Goal: Task Accomplishment & Management: Manage account settings

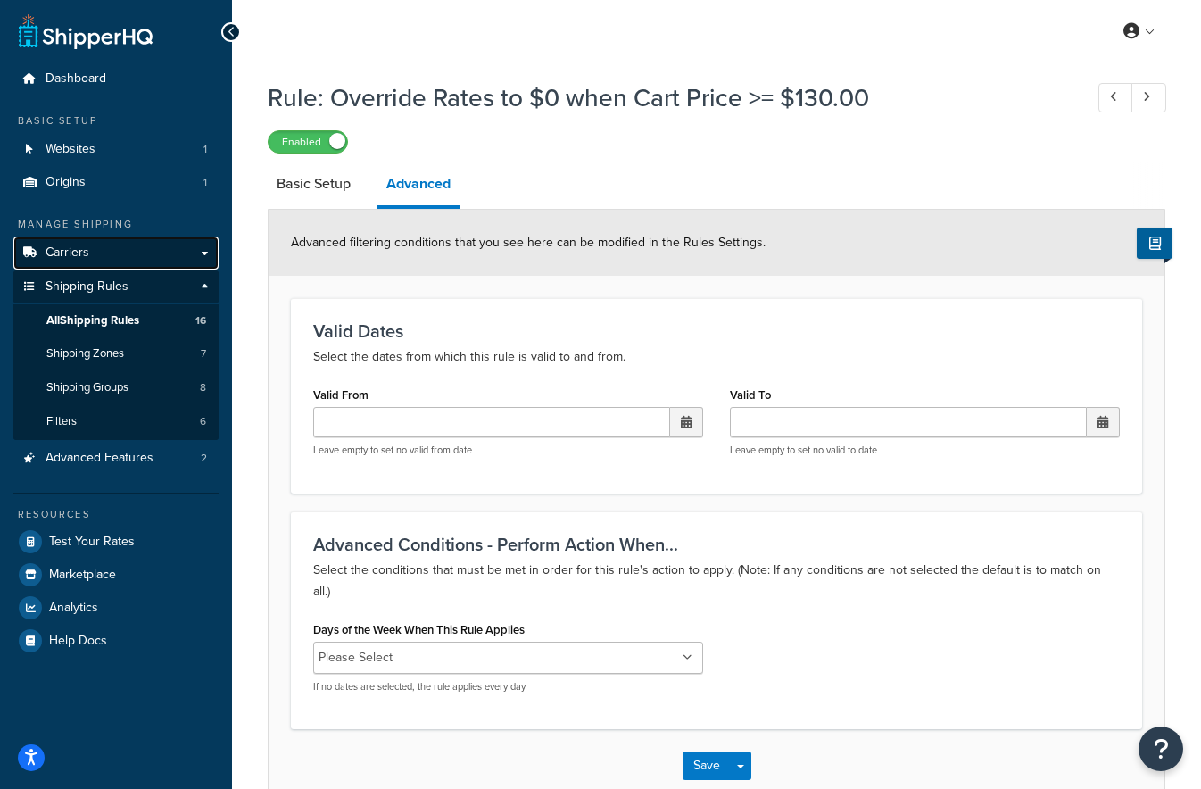
click at [68, 250] on span "Carriers" at bounding box center [67, 252] width 44 height 15
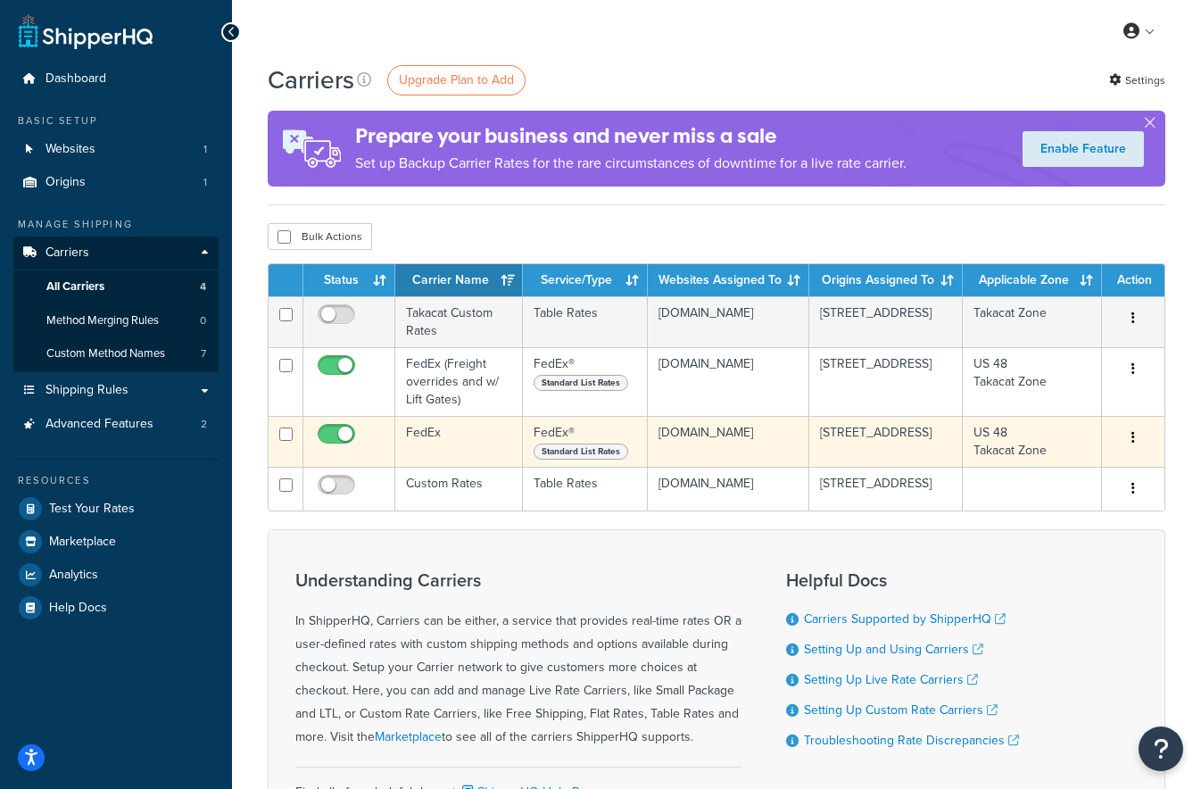
click at [452, 431] on td "FedEx" at bounding box center [459, 441] width 128 height 51
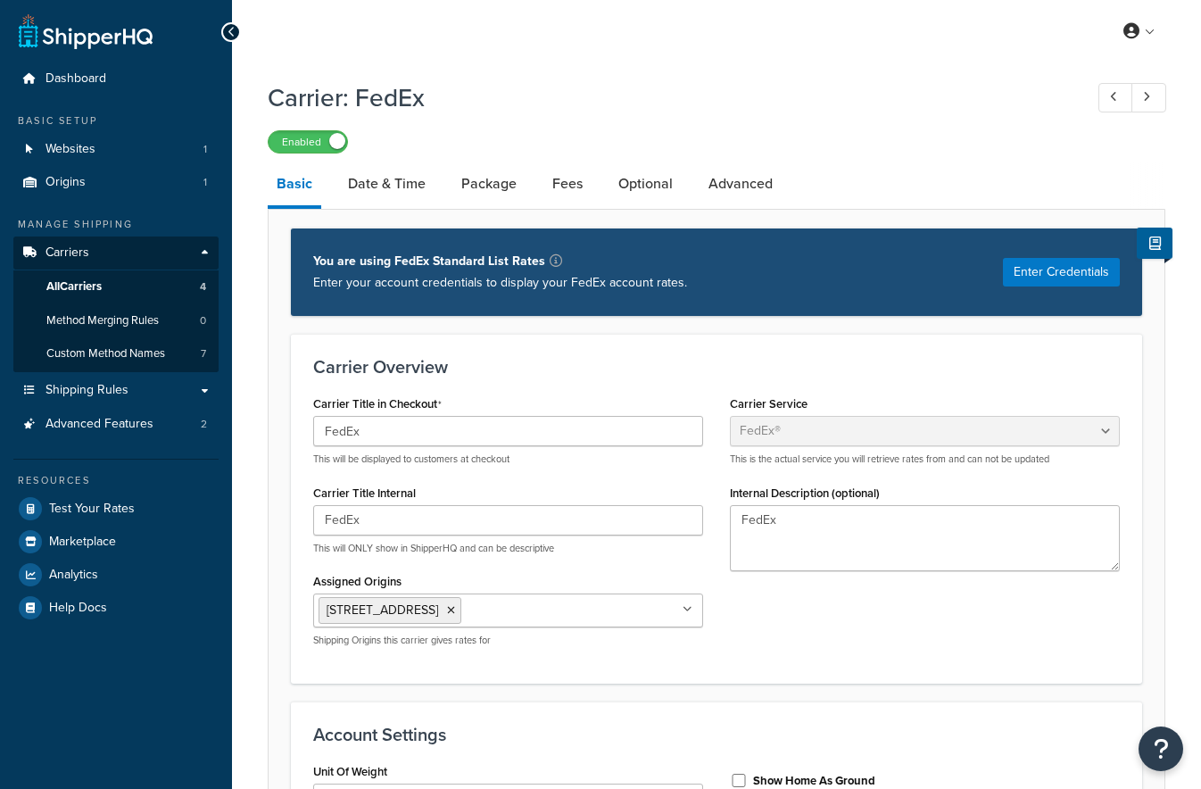
select select "fedEx"
select select "REGULAR_PICKUP"
select select "YOUR_PACKAGING"
click at [72, 289] on span "All Carriers" at bounding box center [73, 286] width 55 height 15
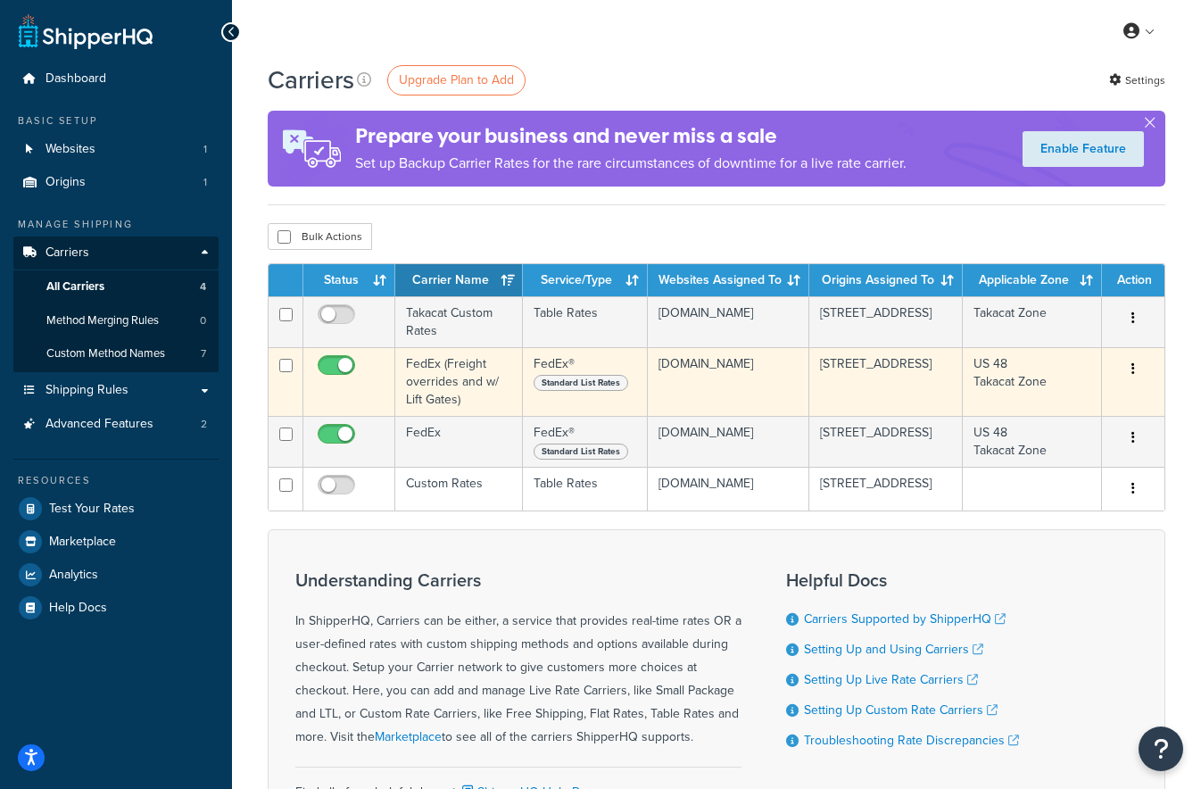
click at [472, 389] on td "FedEx (Freight overrides and w/ Lift Gates)" at bounding box center [459, 381] width 128 height 69
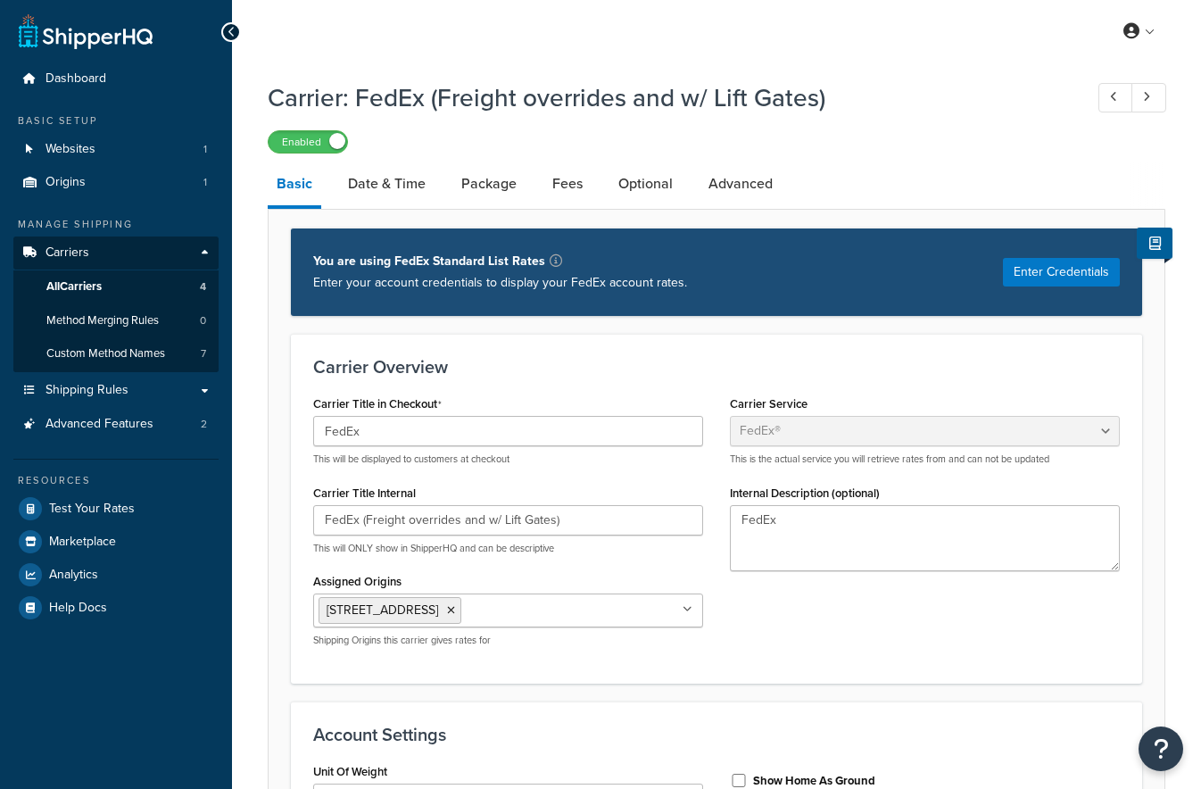
select select "fedEx"
select select "REGULAR_PICKUP"
select select "YOUR_PACKAGING"
click at [387, 186] on link "Date & Time" at bounding box center [386, 183] width 95 height 43
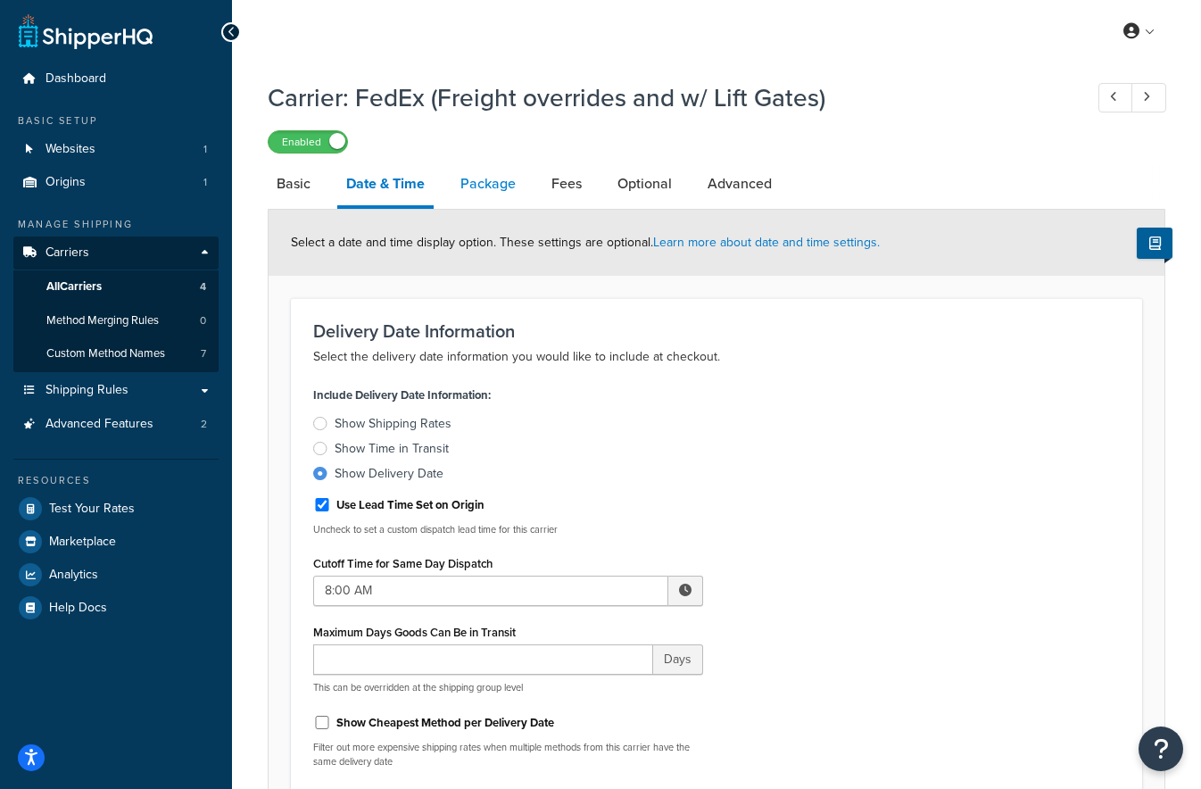
click at [494, 182] on link "Package" at bounding box center [487, 183] width 73 height 43
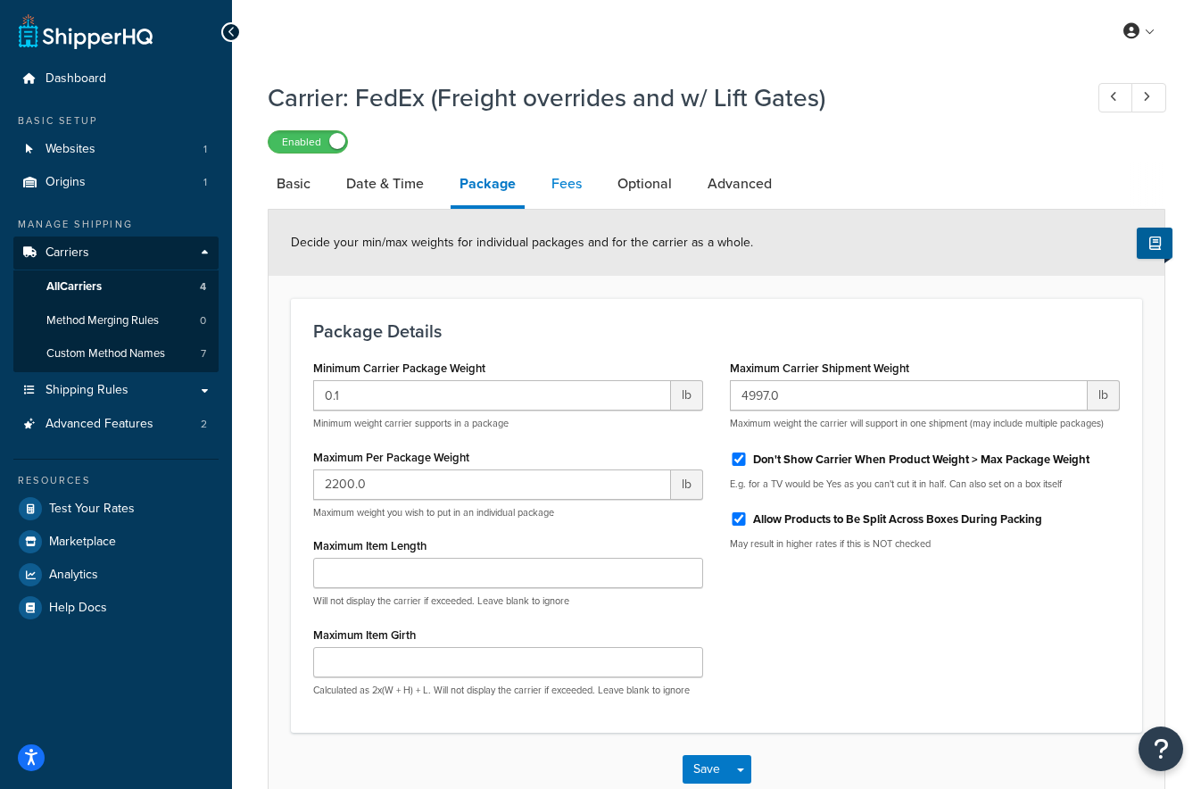
click at [558, 186] on link "Fees" at bounding box center [566, 183] width 48 height 43
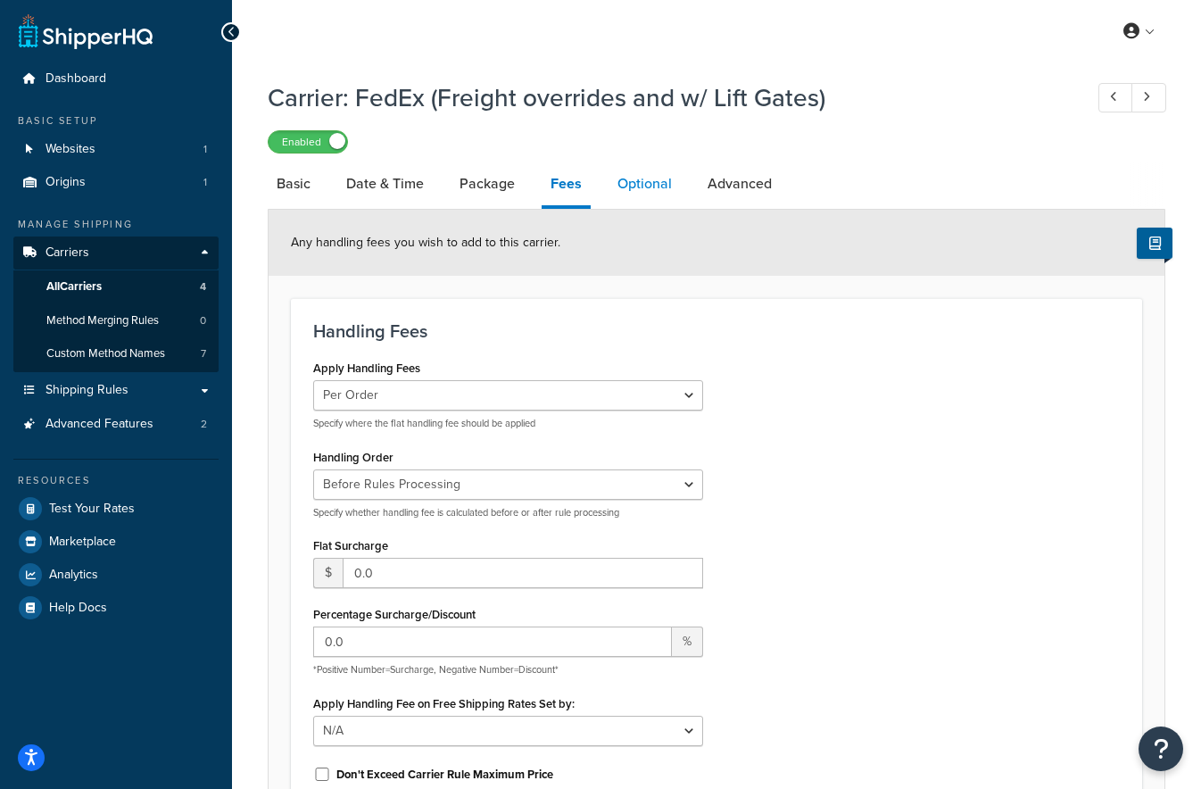
click at [636, 186] on link "Optional" at bounding box center [644, 183] width 72 height 43
select select "business"
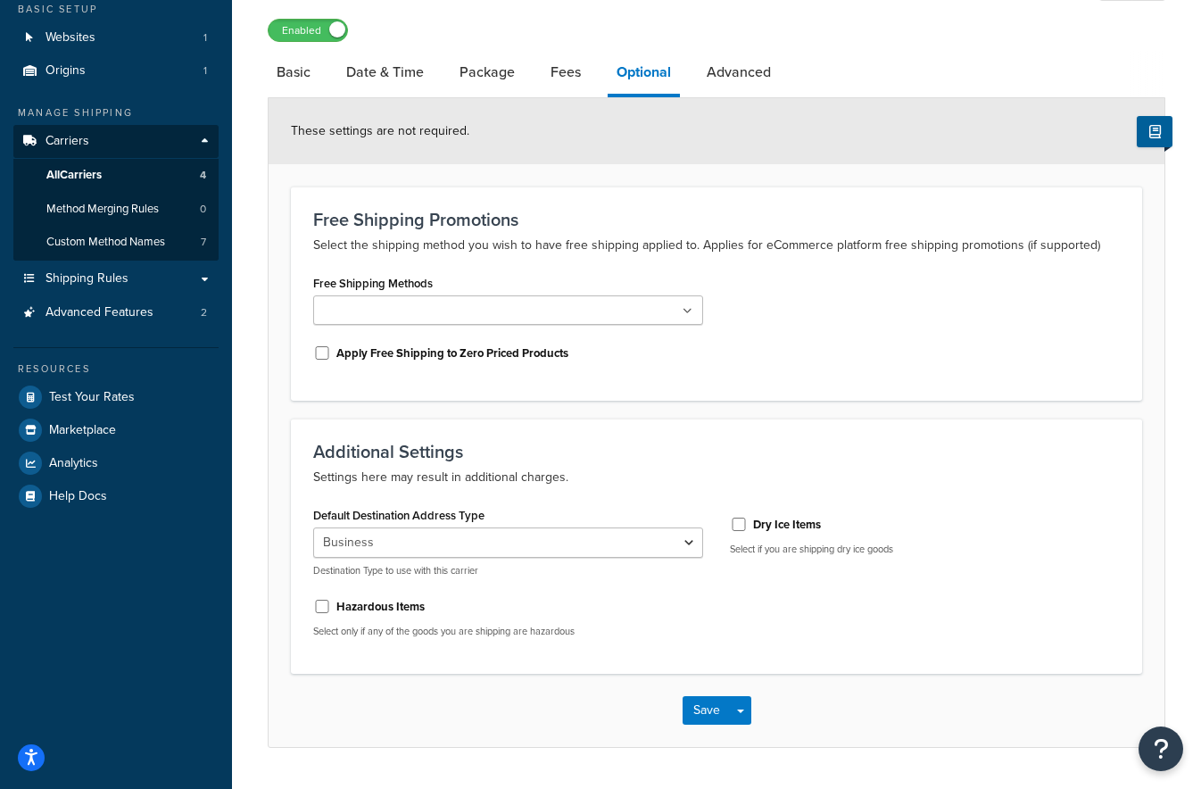
scroll to position [161, 0]
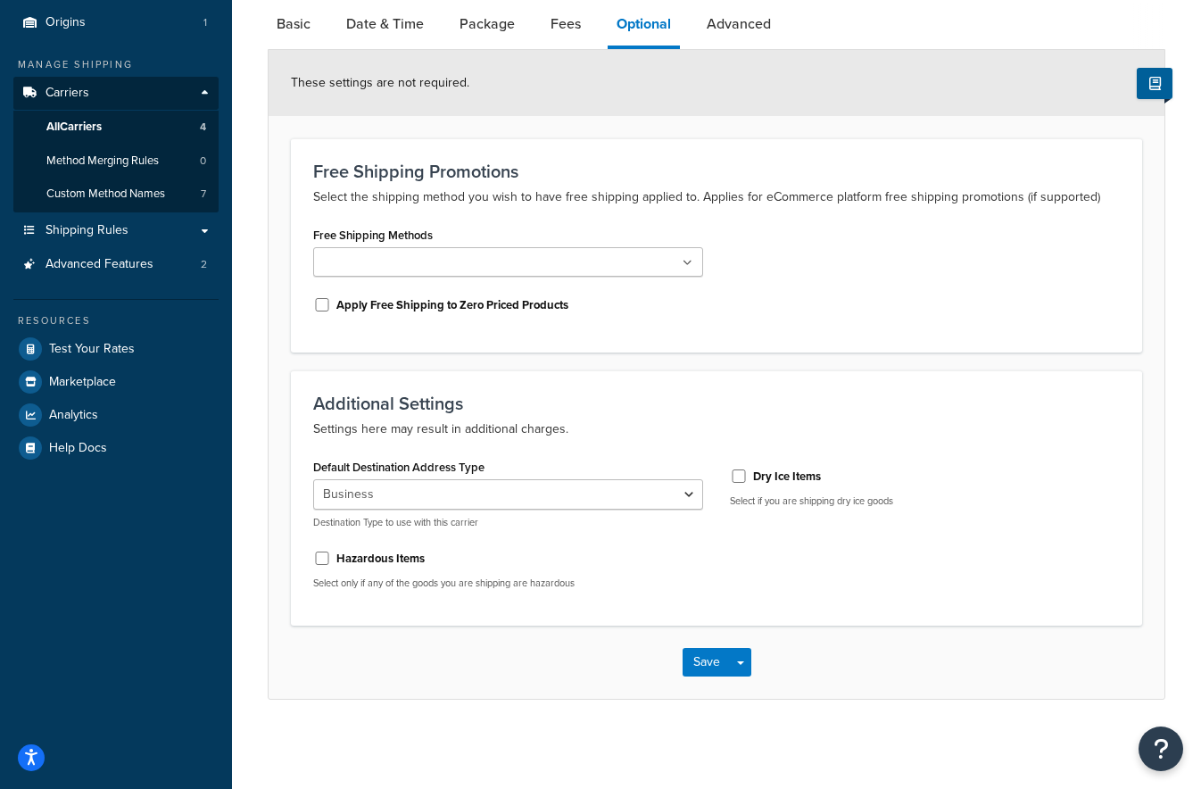
click at [689, 263] on icon at bounding box center [687, 263] width 10 height 11
click at [677, 228] on div "Free Shipping Methods 2 Day AM 2nd Day 3 Day Freight Ground" at bounding box center [508, 249] width 390 height 54
click at [721, 26] on link "Advanced" at bounding box center [739, 24] width 82 height 43
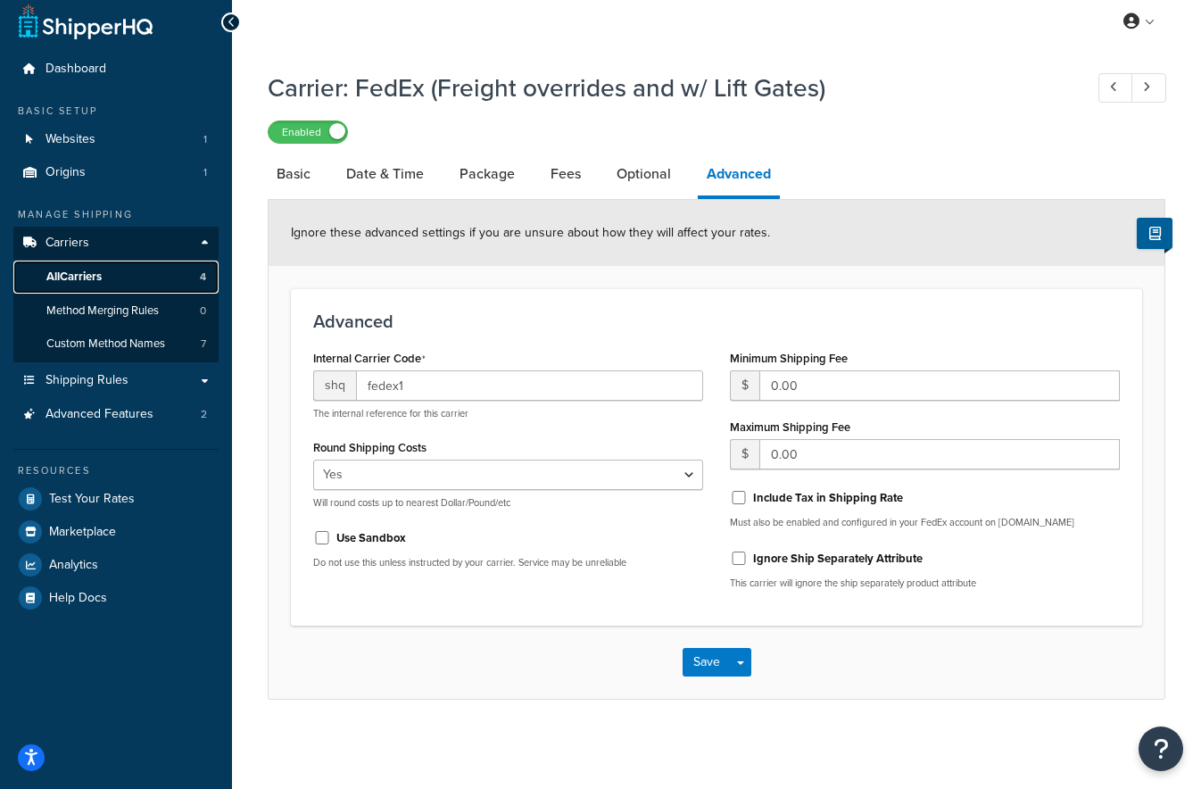
click at [76, 274] on span "All Carriers" at bounding box center [73, 276] width 55 height 15
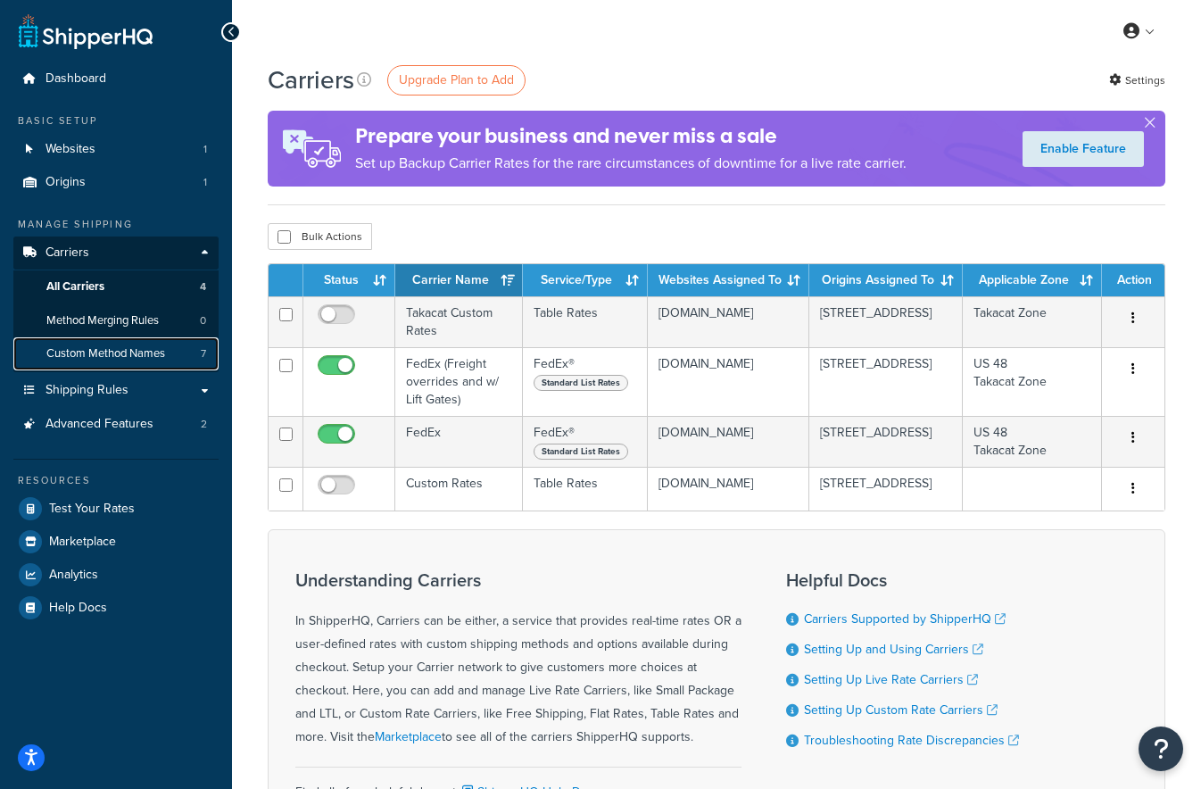
click at [95, 354] on span "Custom Method Names" at bounding box center [105, 353] width 119 height 15
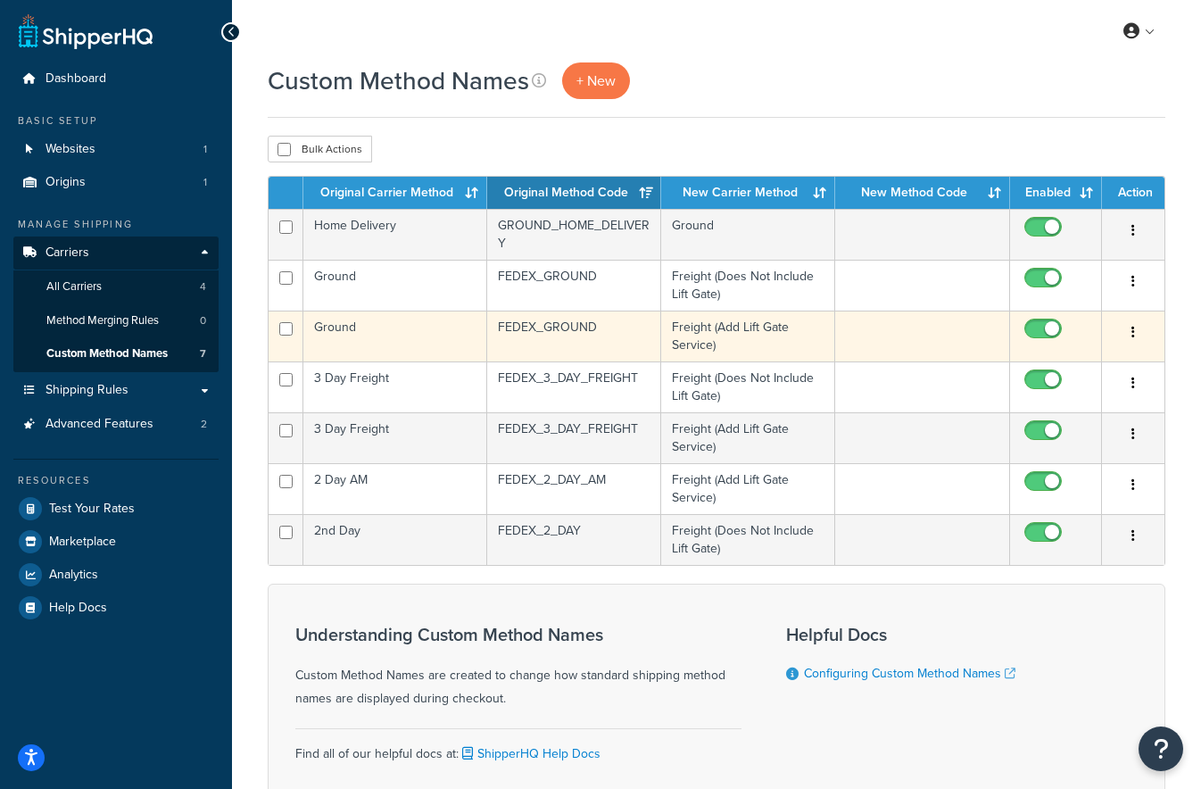
click at [754, 343] on td "Freight (Add Lift Gate Service)" at bounding box center [748, 335] width 174 height 51
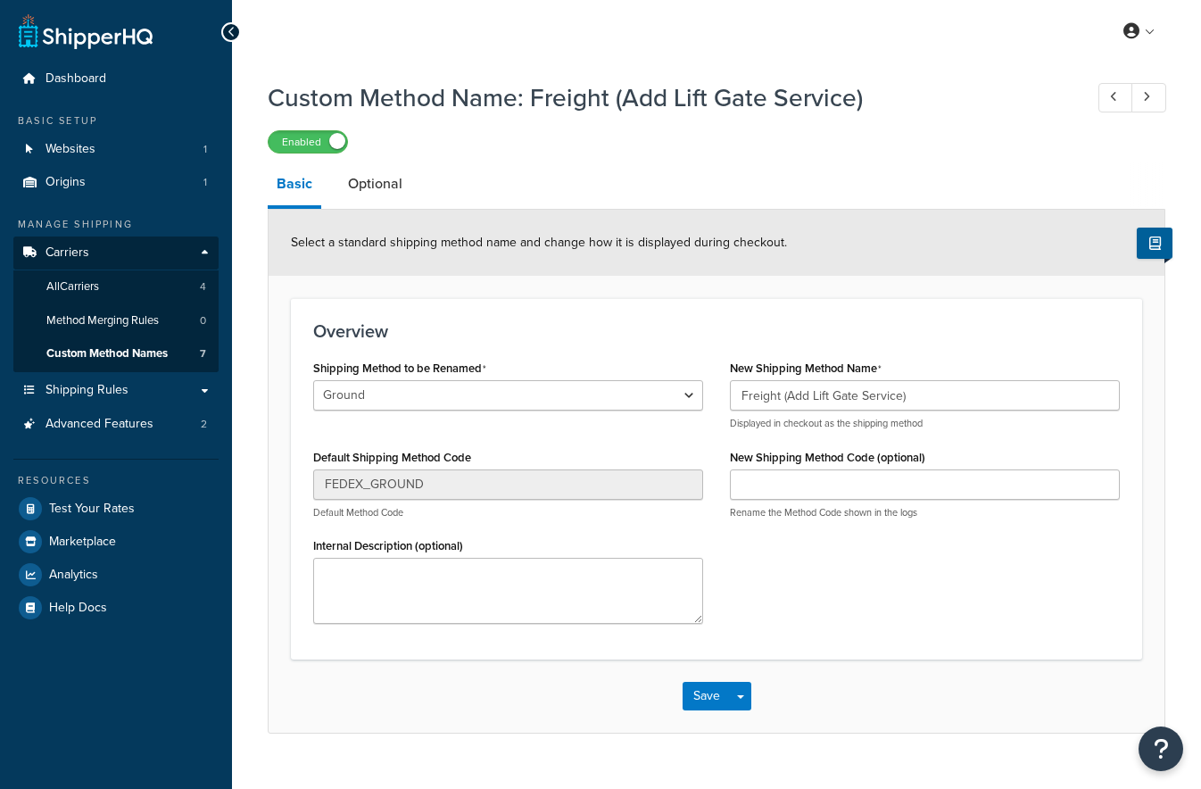
select select "534499"
click at [95, 355] on span "Custom Method Names" at bounding box center [106, 353] width 121 height 15
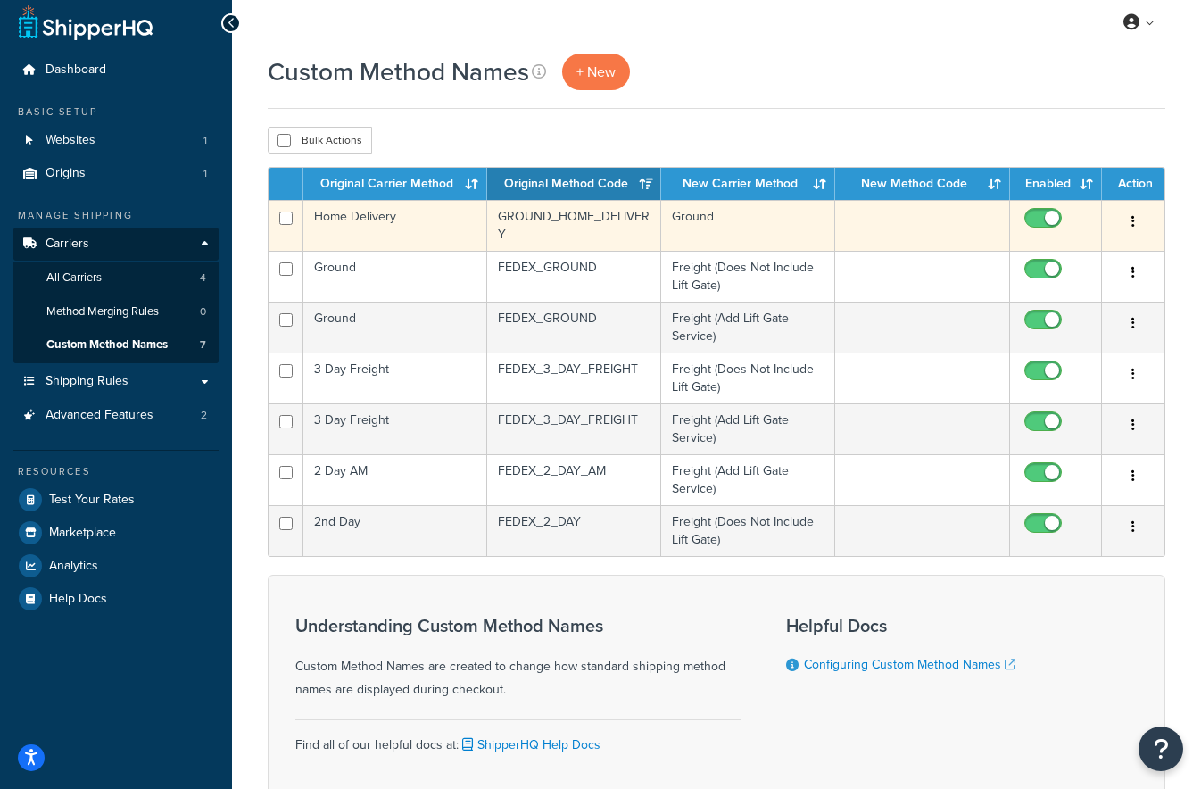
scroll to position [12, 0]
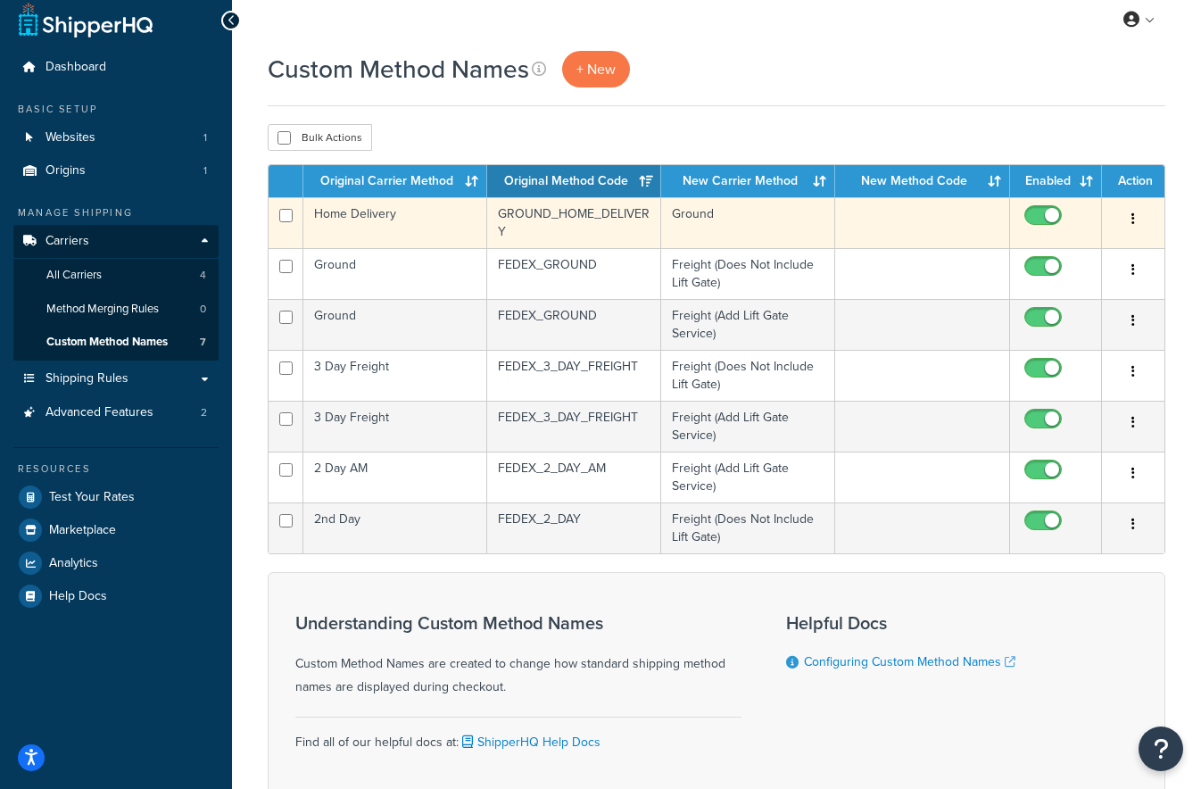
click at [397, 220] on td "Home Delivery" at bounding box center [395, 222] width 184 height 51
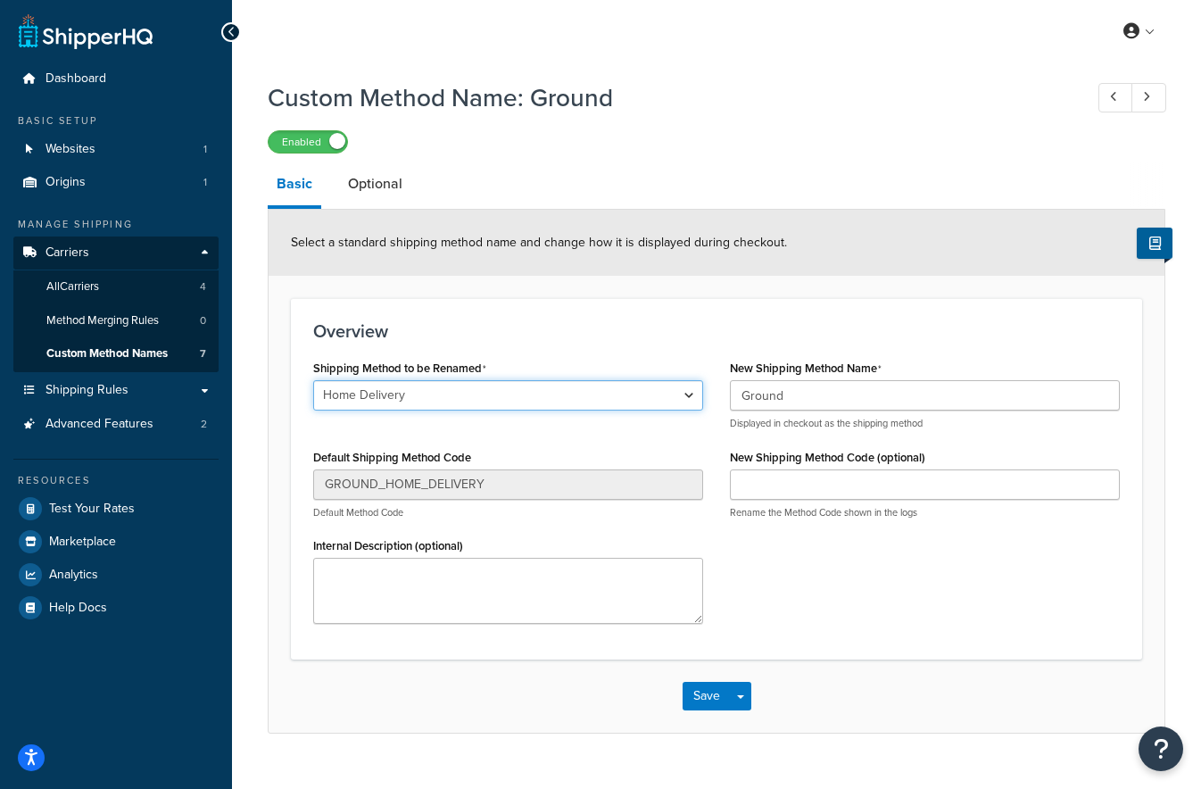
click at [428, 406] on select "Ground Home Delivery 3 Day Freight Ground 2nd Day 2 Day AM 3 Day Freight" at bounding box center [508, 395] width 390 height 30
click at [313, 382] on select "Ground Home Delivery 3 Day Freight Ground 2nd Day 2 Day AM 3 Day Freight" at bounding box center [508, 395] width 390 height 30
click at [1147, 99] on icon at bounding box center [1146, 97] width 7 height 12
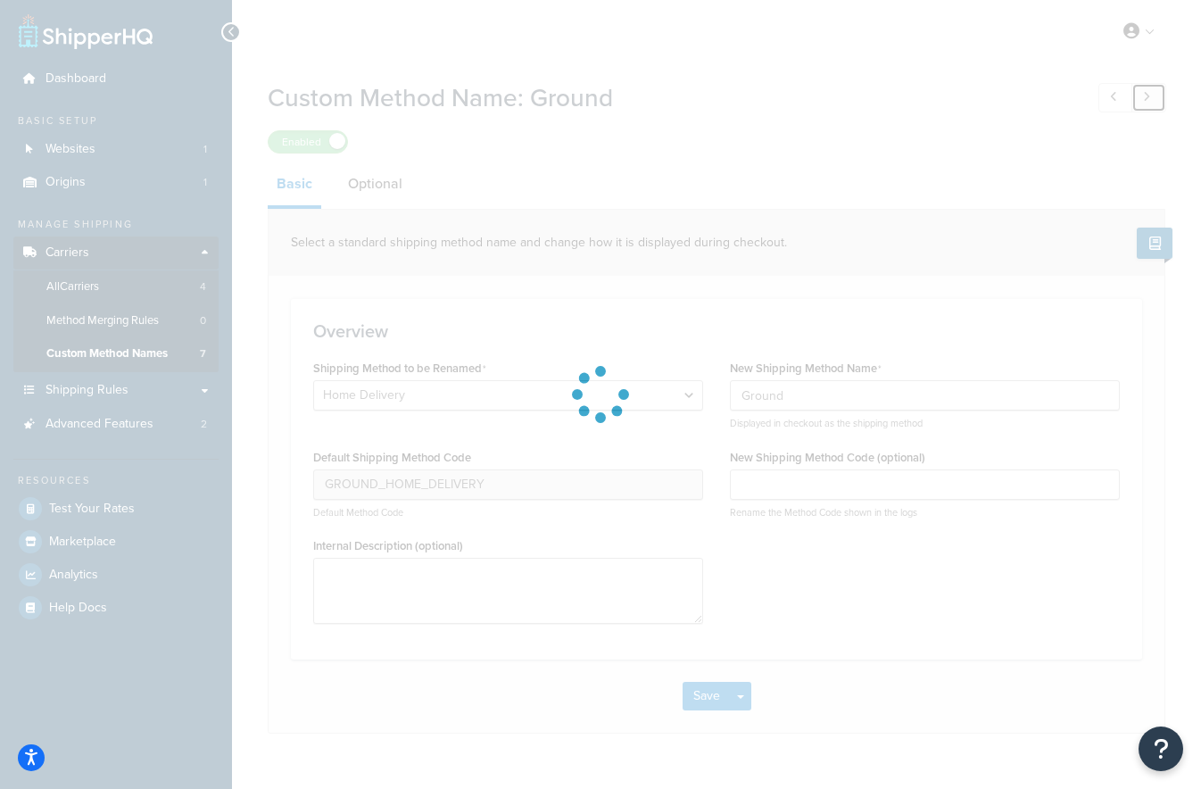
select select "534444"
type input "FEDEX_3_DAY_FREIGHT"
type input "Freight (Does Not Include Lift Gate)"
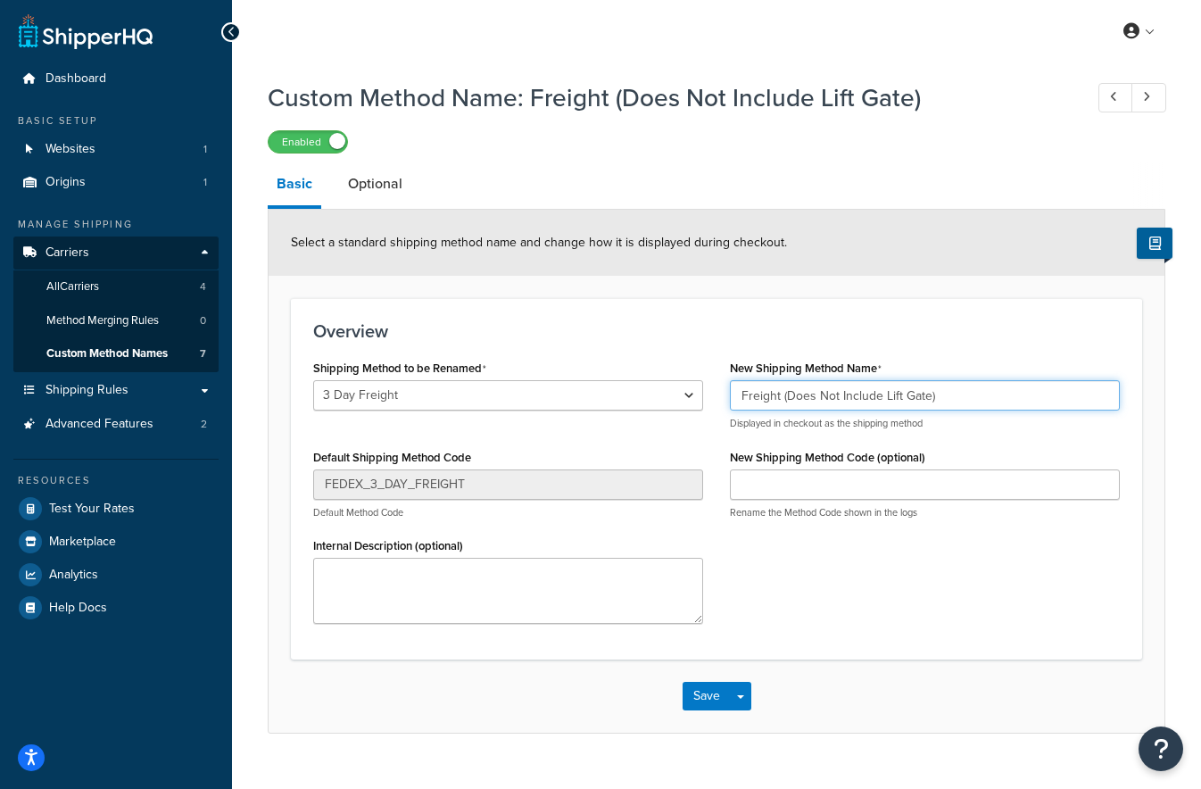
click at [883, 398] on input "Freight (Does Not Include Lift Gate)" at bounding box center [925, 395] width 390 height 30
click at [1141, 98] on link at bounding box center [1148, 97] width 35 height 29
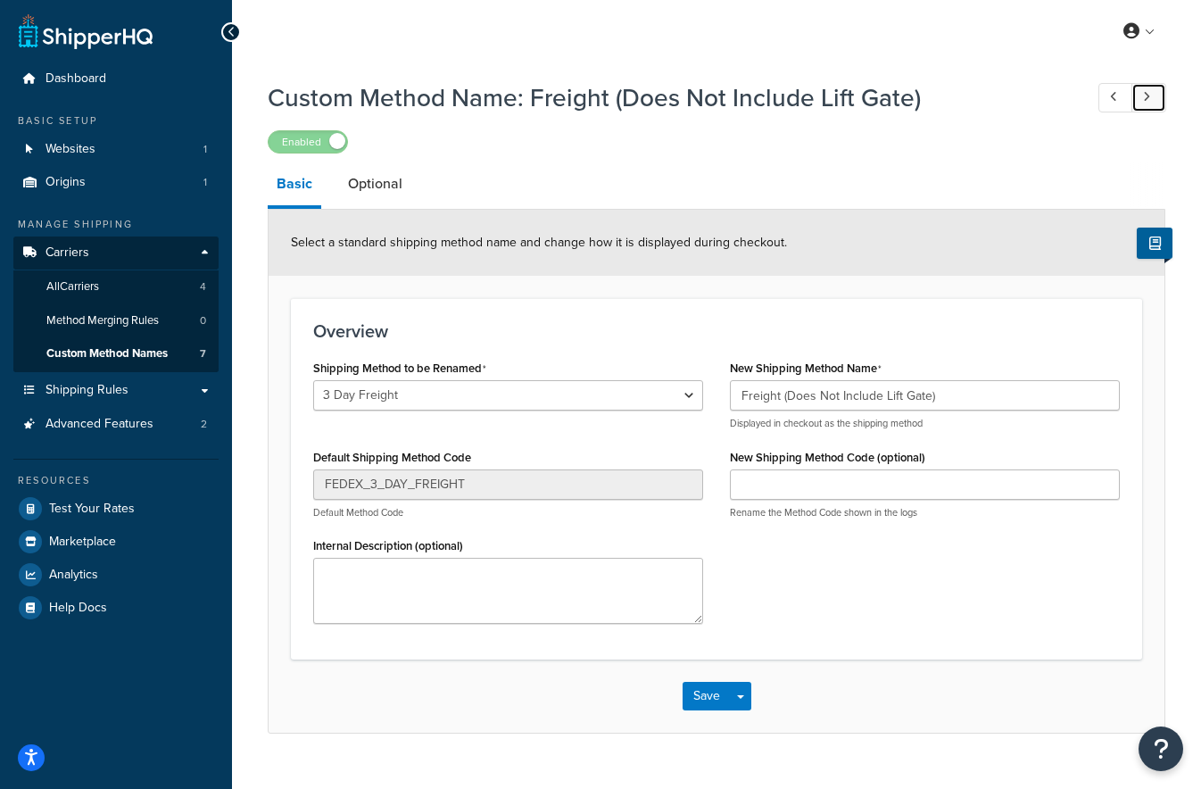
select select "534499"
type input "FEDEX_GROUND"
type input "Freight (Add Lift Gate Service)"
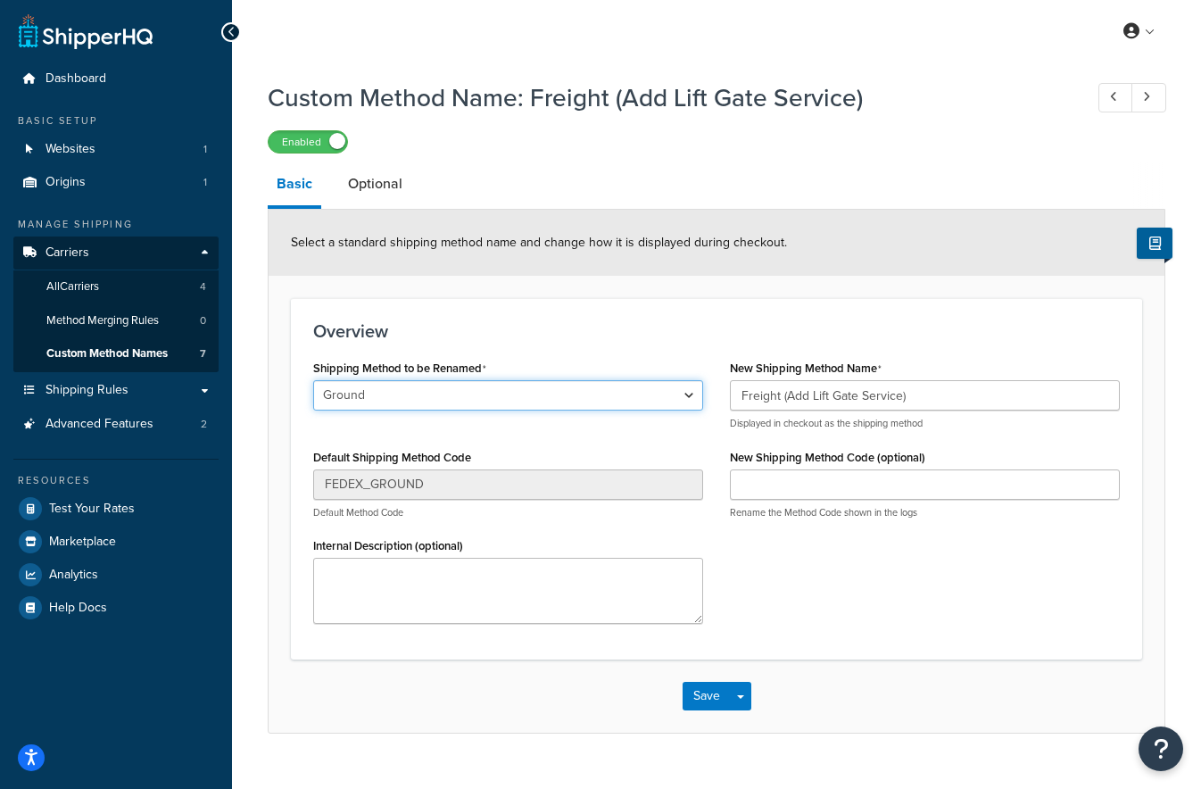
click at [532, 397] on select "Ground Home Delivery 3 Day Freight Ground 2nd Day 2 Day AM 3 Day Freight" at bounding box center [508, 395] width 390 height 30
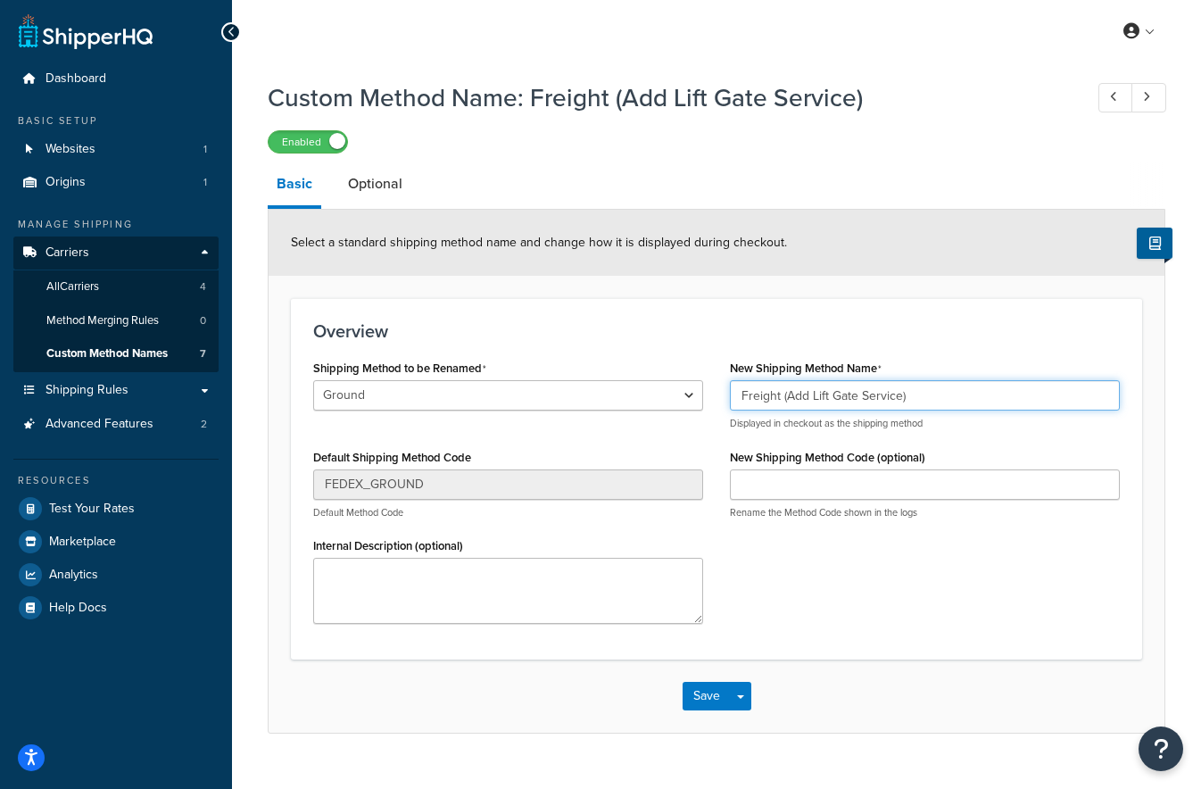
click at [926, 401] on input "Freight (Add Lift Gate Service)" at bounding box center [925, 395] width 390 height 30
click at [1148, 95] on icon at bounding box center [1146, 97] width 7 height 12
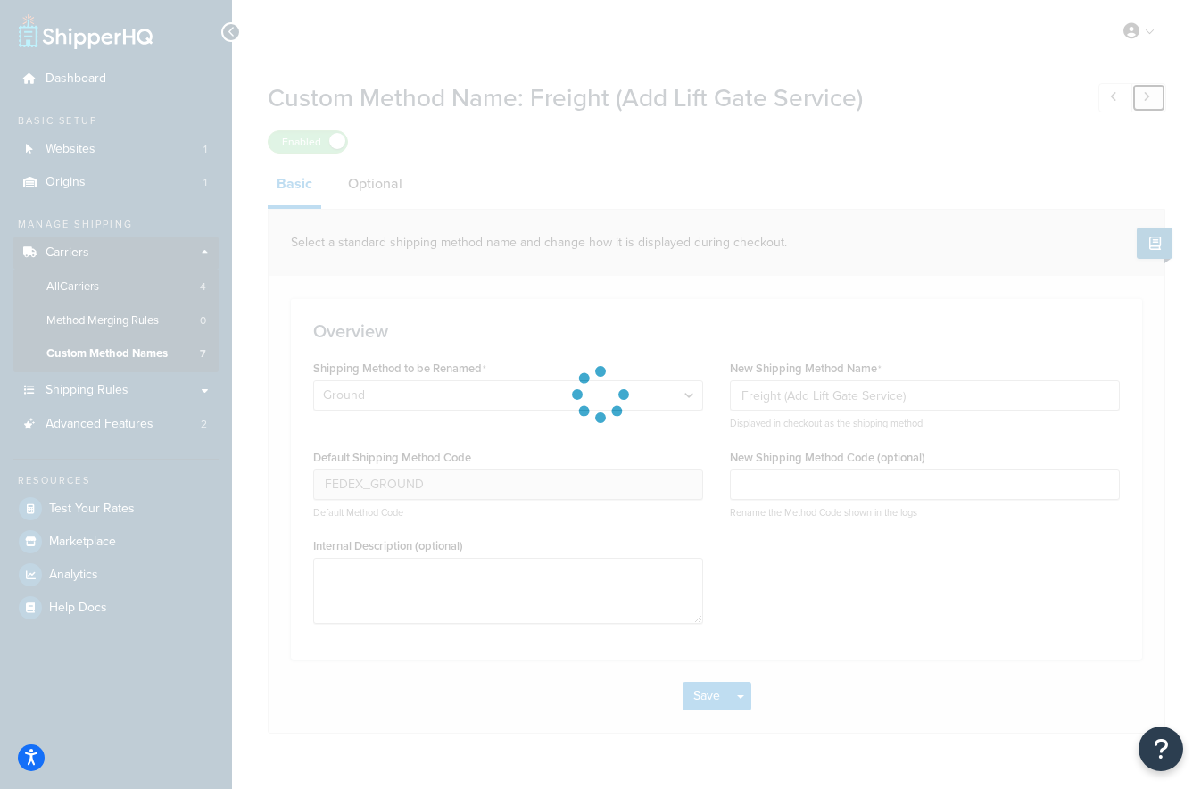
select select "534512"
type input "FEDEX_3_DAY_FREIGHT"
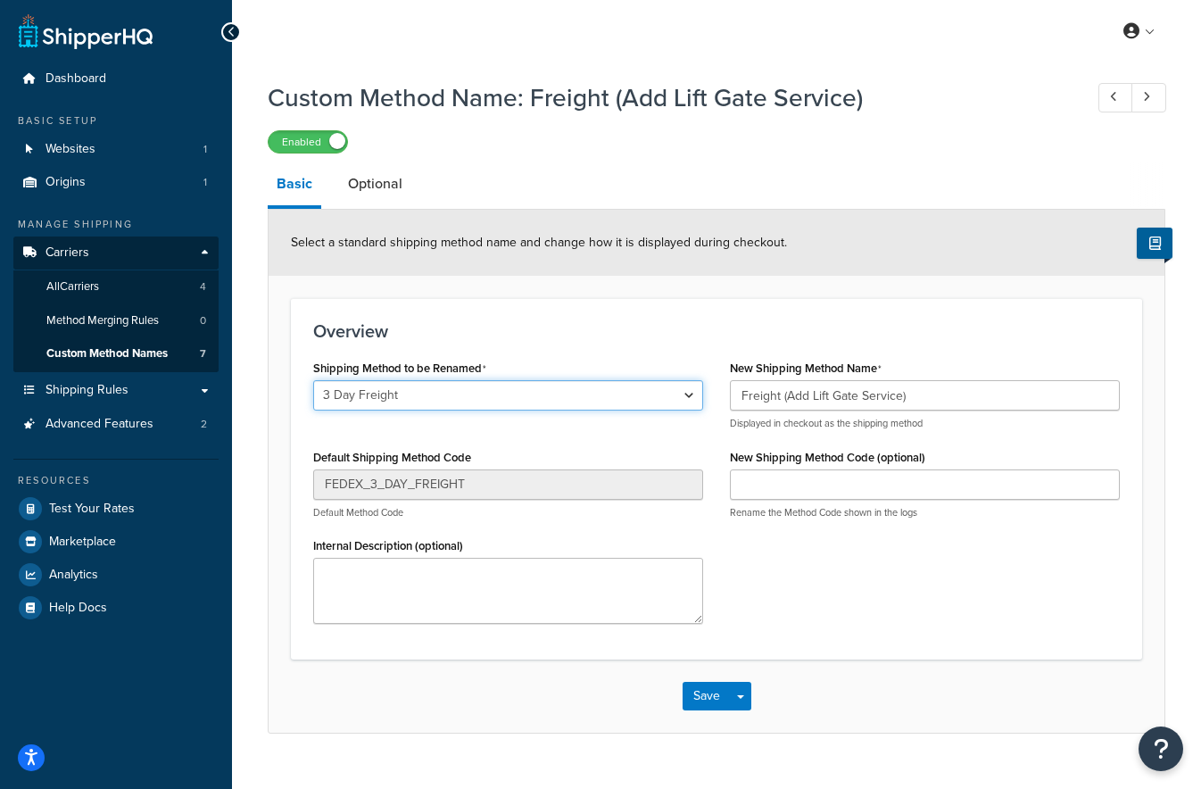
click at [563, 392] on select "Ground Home Delivery 3 Day Freight Ground 2nd Day 2 Day AM 3 Day Freight" at bounding box center [508, 395] width 390 height 30
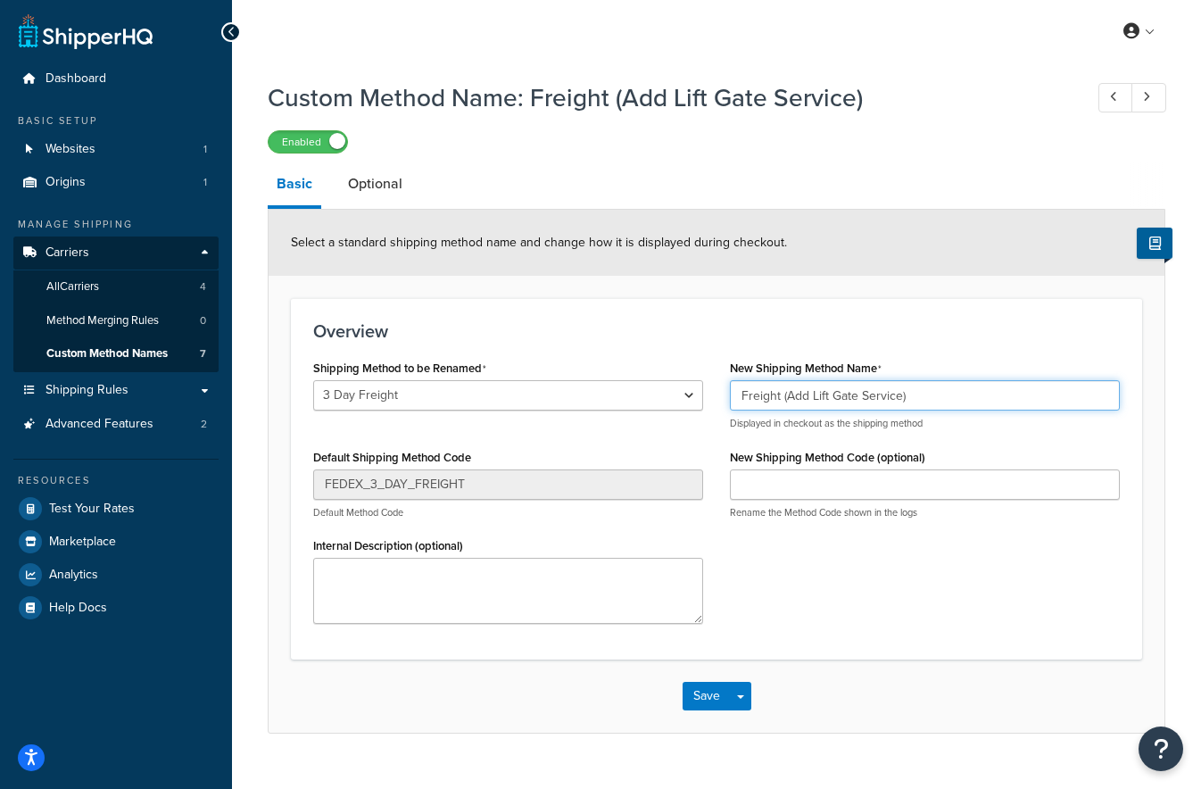
click at [937, 398] on input "Freight (Add Lift Gate Service)" at bounding box center [925, 395] width 390 height 30
click at [1147, 96] on icon at bounding box center [1146, 97] width 7 height 12
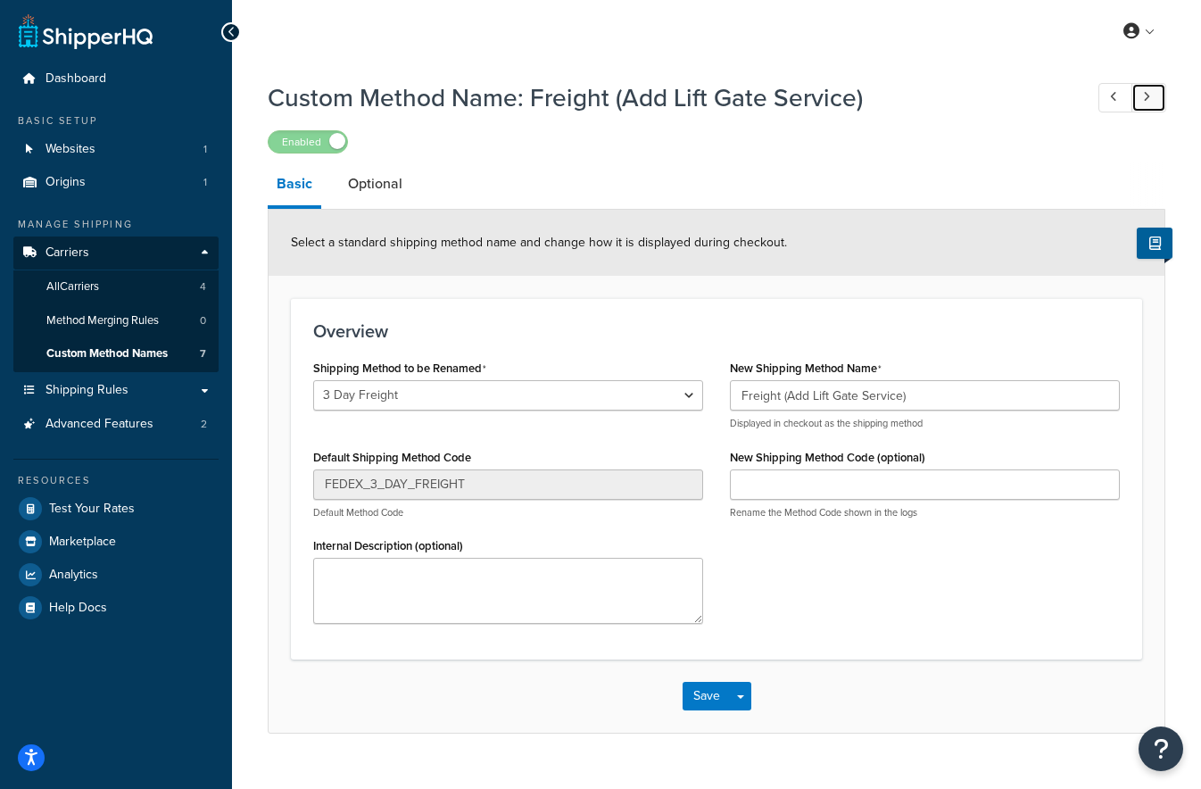
select select "539046"
type input "FEDEX_2_DAY"
type input "Freight (Does Not Include Lift Gate)"
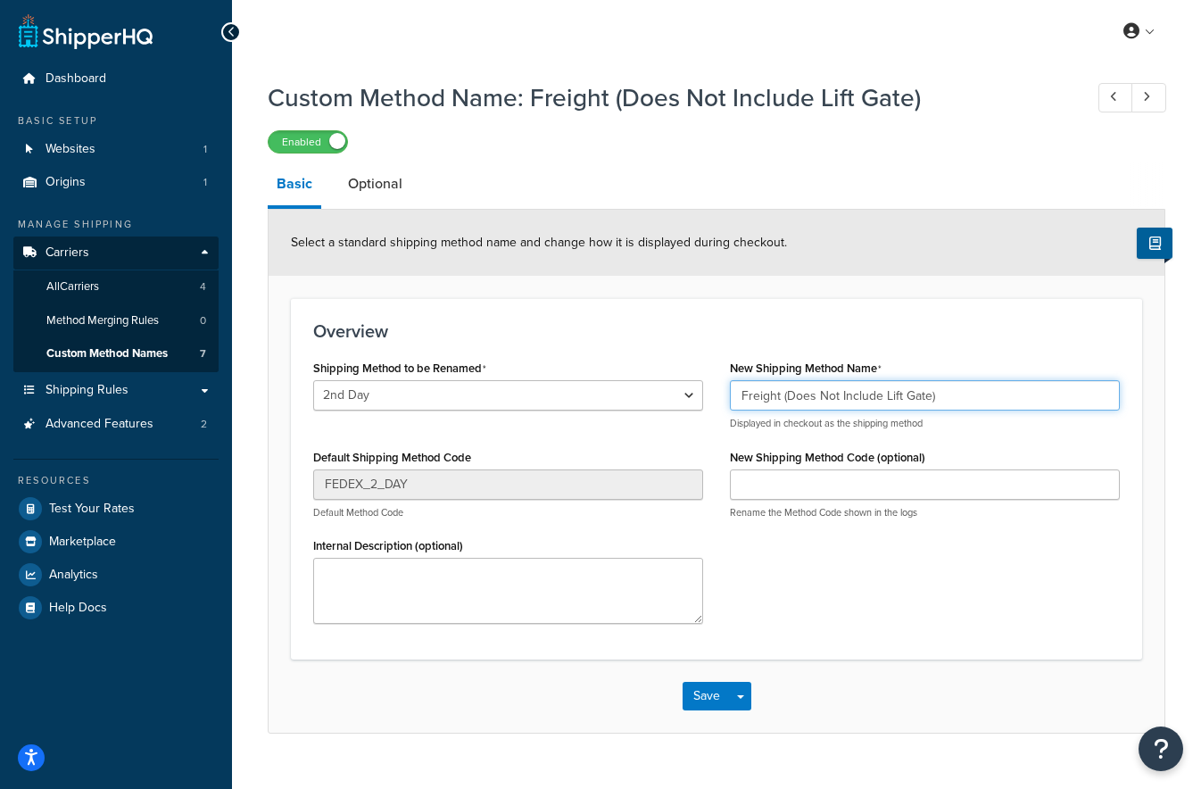
click at [898, 407] on input "Freight (Does Not Include Lift Gate)" at bounding box center [925, 395] width 390 height 30
click at [1144, 102] on icon at bounding box center [1146, 97] width 7 height 12
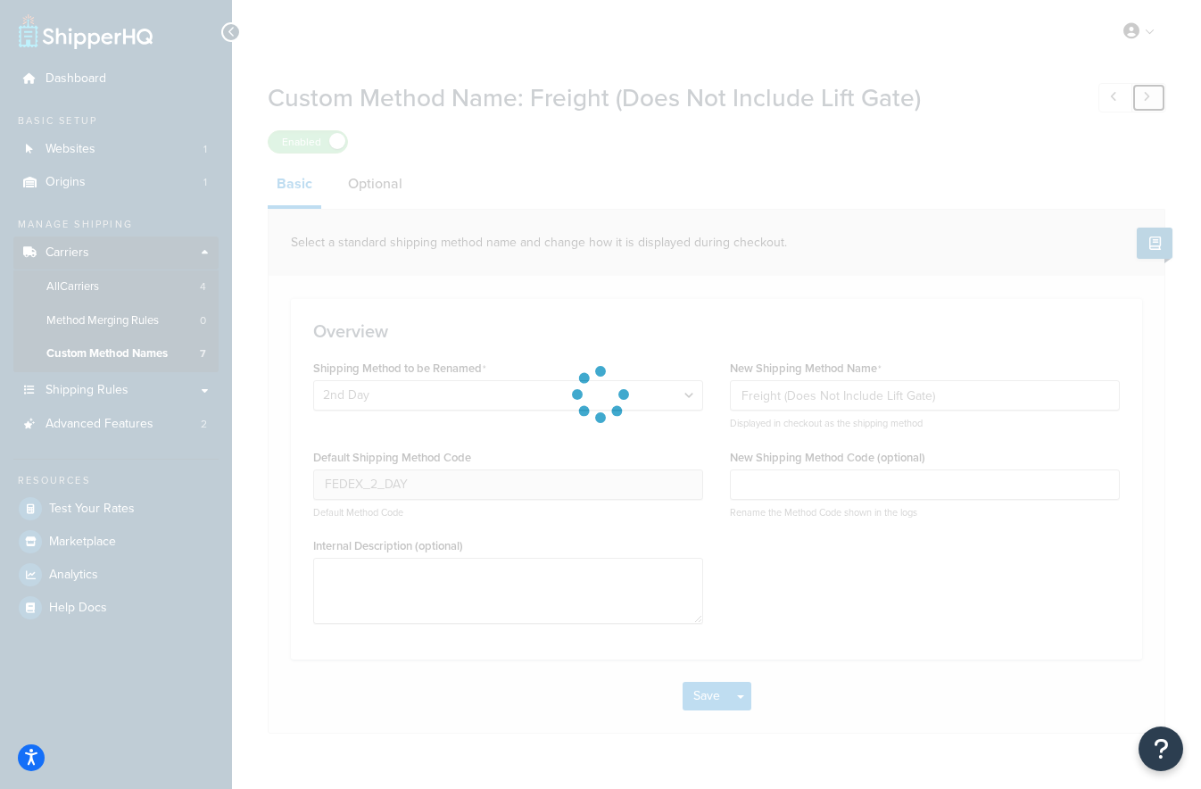
select select "539047"
type input "FEDEX_2_DAY_AM"
type input "Freight (Add Lift Gate Service)"
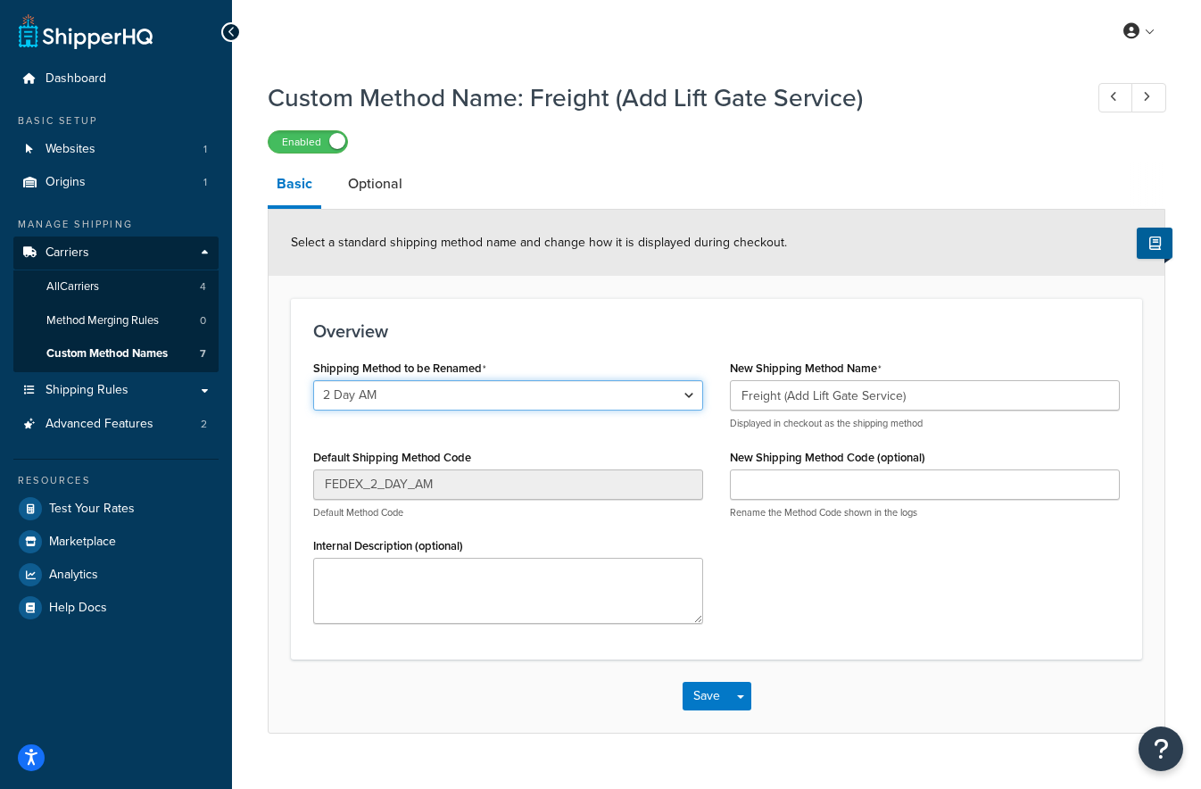
click at [479, 399] on select "Ground Home Delivery 3 Day Freight Ground 2nd Day 2 Day AM 3 Day Freight" at bounding box center [508, 395] width 390 height 30
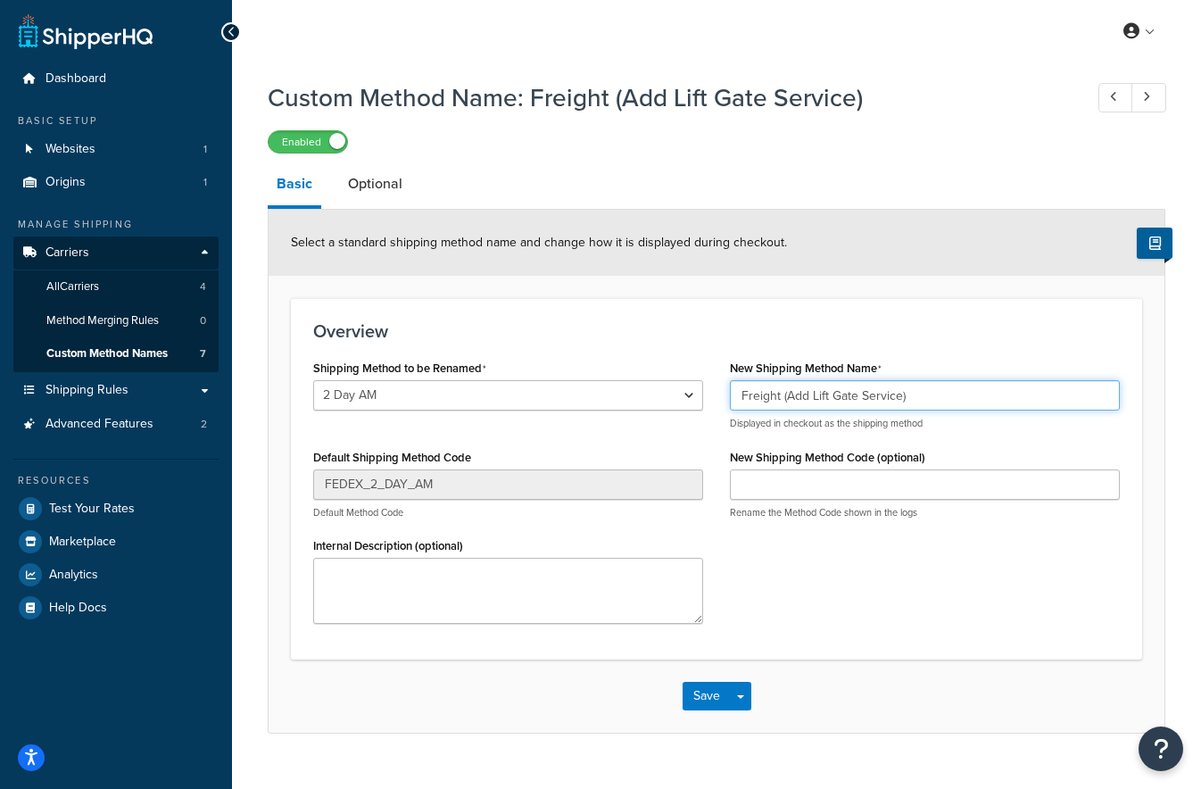
click at [948, 400] on input "Freight (Add Lift Gate Service)" at bounding box center [925, 395] width 390 height 30
drag, startPoint x: 1148, startPoint y: 134, endPoint x: 1144, endPoint y: 105, distance: 28.8
click at [1147, 132] on div "Enabled" at bounding box center [716, 140] width 897 height 25
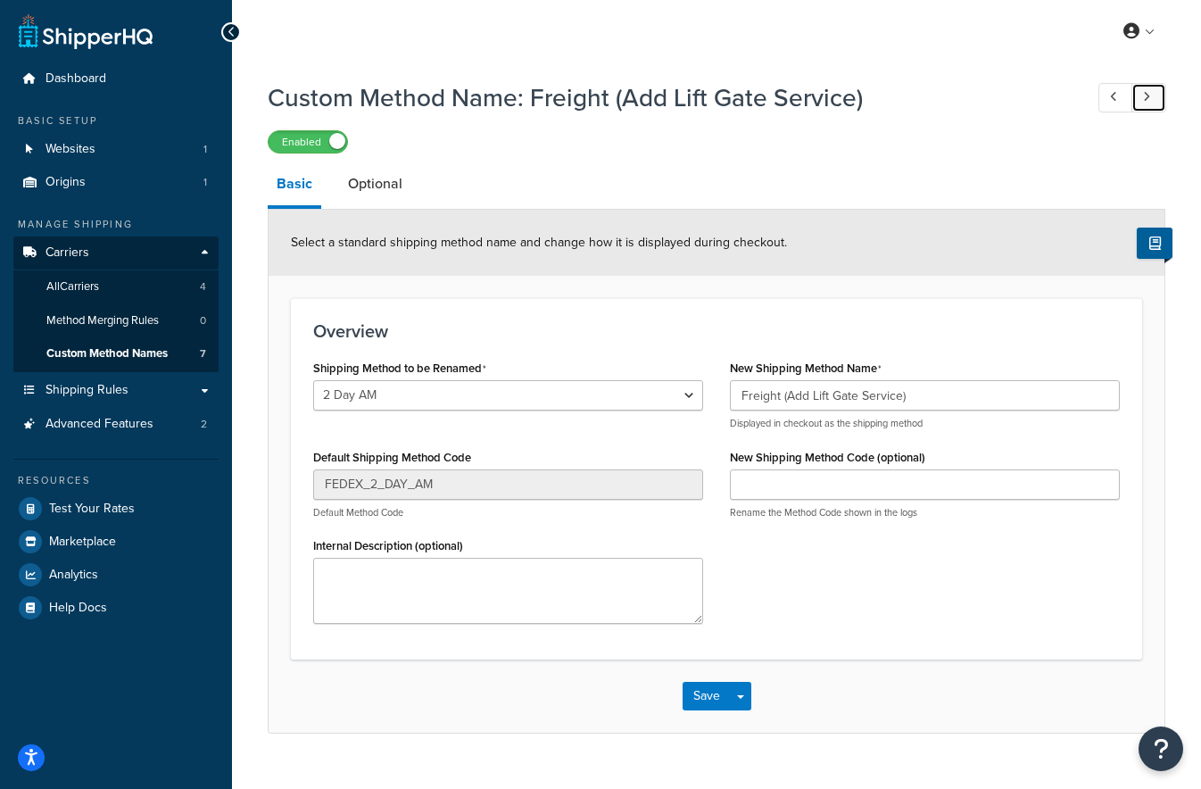
click at [1145, 95] on icon at bounding box center [1146, 97] width 7 height 12
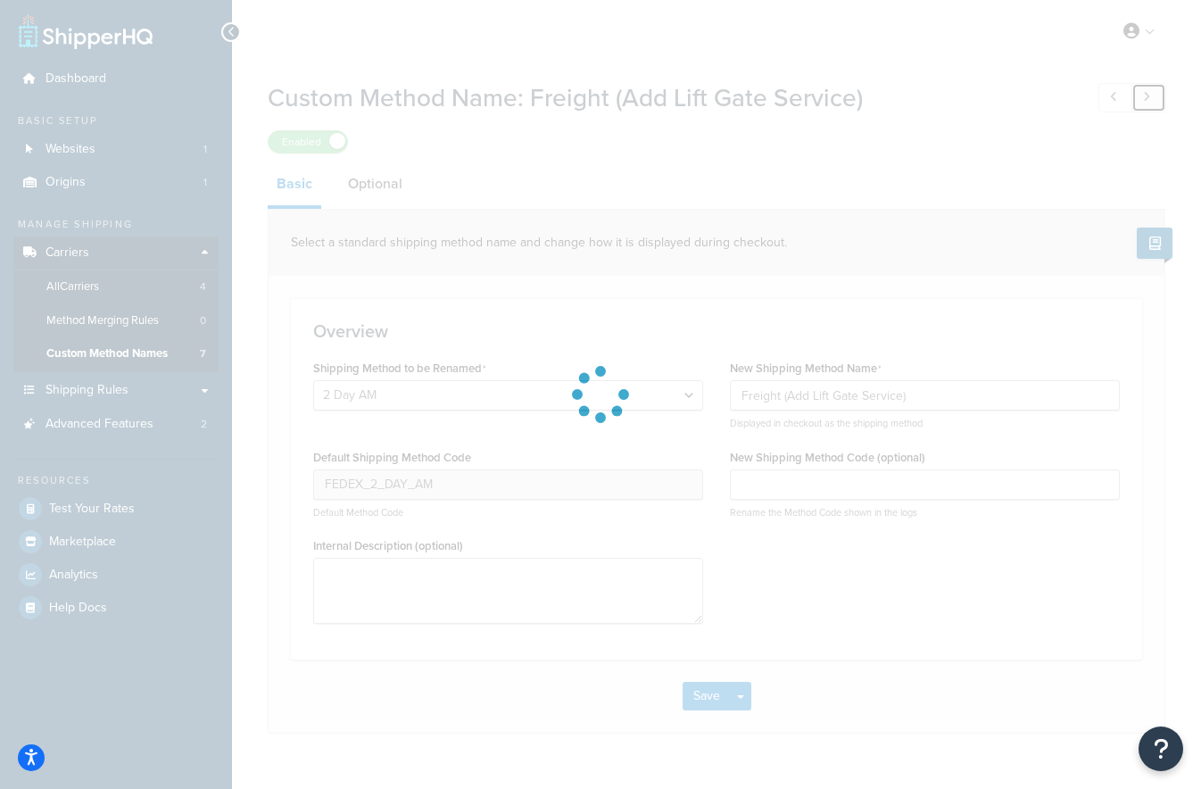
select select "534412"
type input "FEDEX_GROUND"
type input "Freight (Does Not Include Lift Gate)"
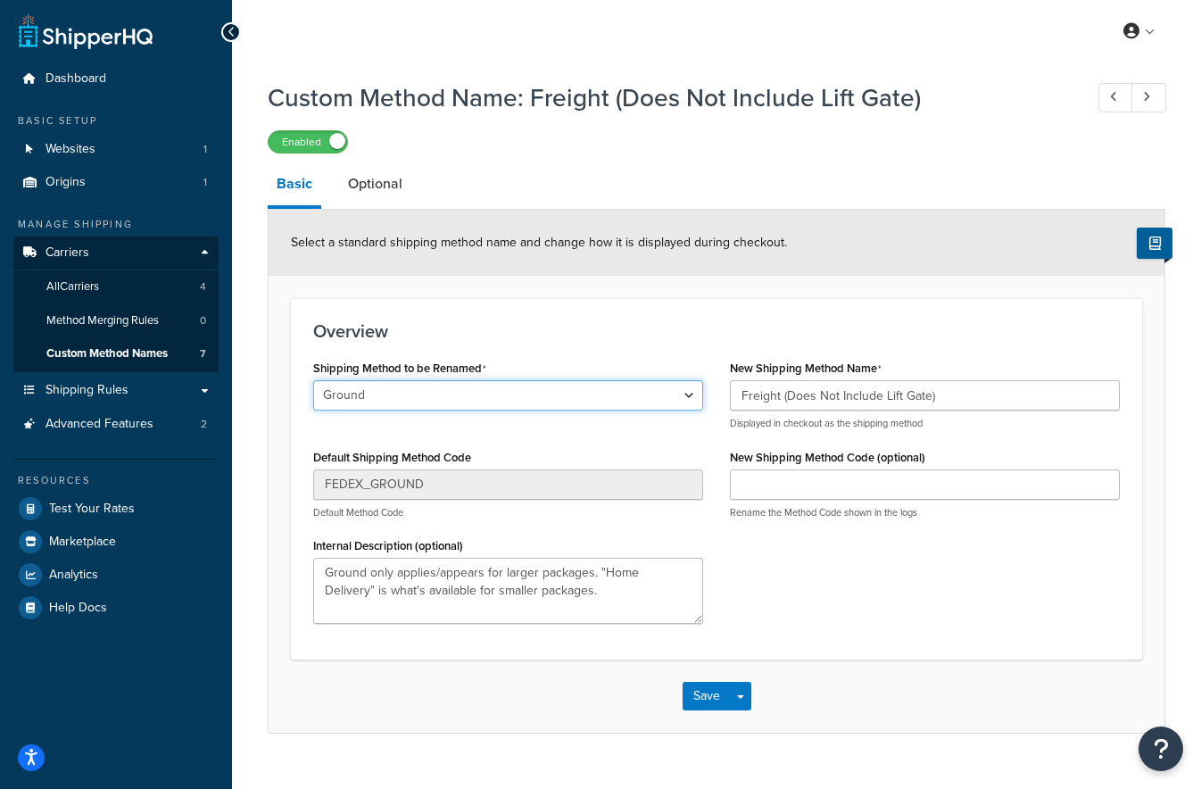
click at [495, 398] on select "Ground Home Delivery 3 Day Freight Ground 2nd Day 2 Day AM 3 Day Freight" at bounding box center [508, 395] width 390 height 30
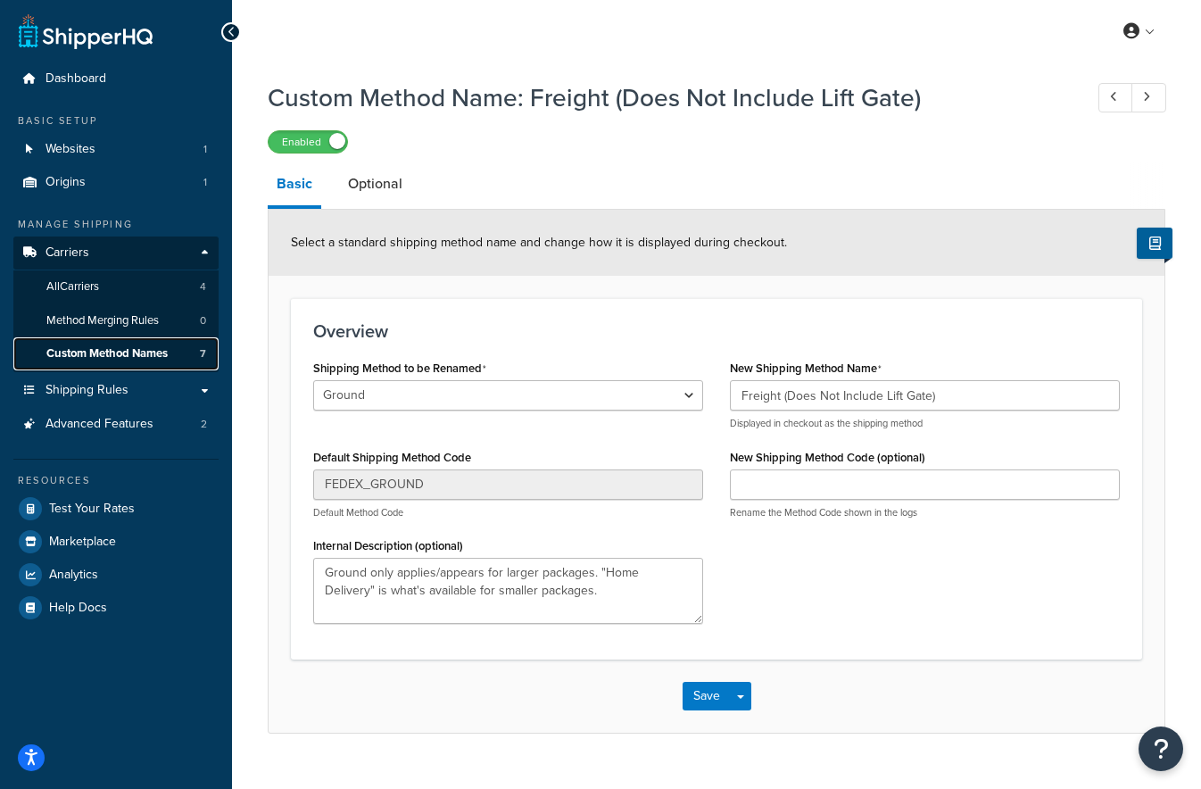
click at [89, 354] on span "Custom Method Names" at bounding box center [106, 353] width 121 height 15
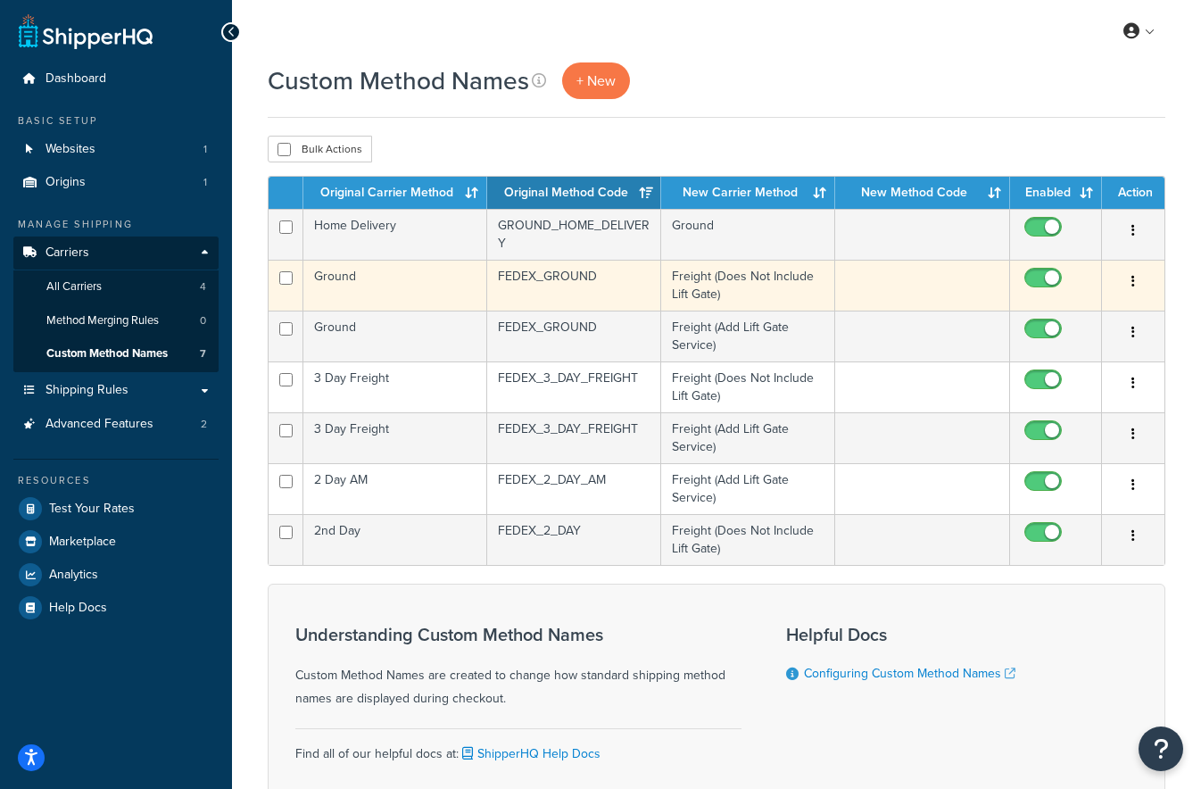
click at [404, 292] on td "Ground" at bounding box center [395, 285] width 184 height 51
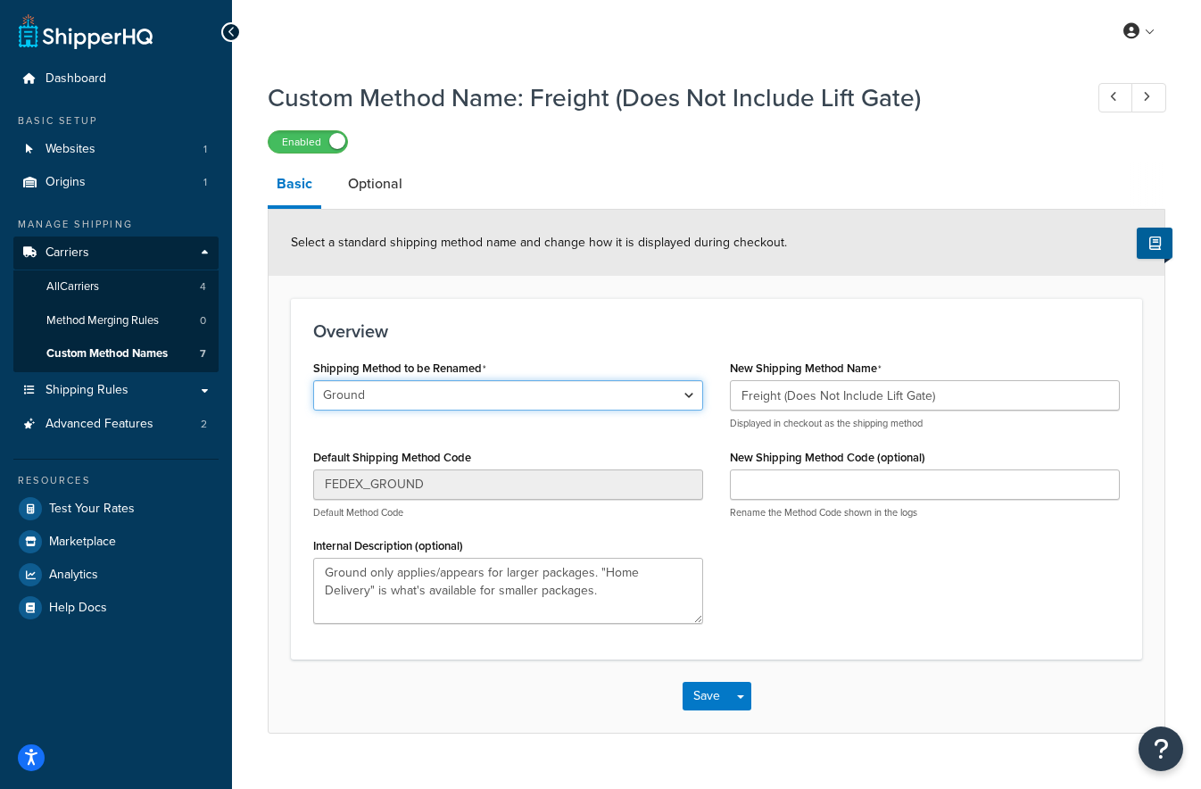
click at [453, 398] on select "Ground Home Delivery 3 Day Freight Ground 2nd Day 2 Day AM 3 Day Freight" at bounding box center [508, 395] width 390 height 30
click at [313, 382] on select "Ground Home Delivery 3 Day Freight Ground 2nd Day 2 Day AM 3 Day Freight" at bounding box center [508, 395] width 390 height 30
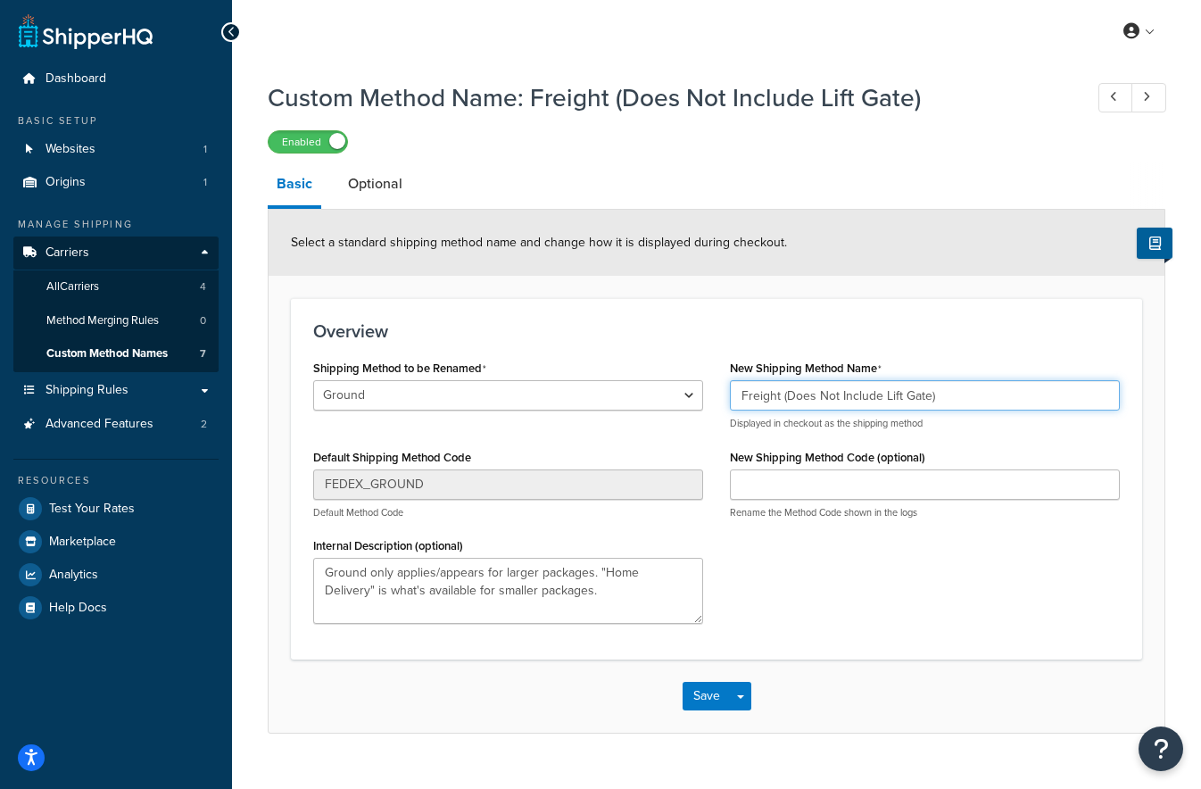
click at [811, 393] on input "Freight (Does Not Include Lift Gate)" at bounding box center [925, 395] width 390 height 30
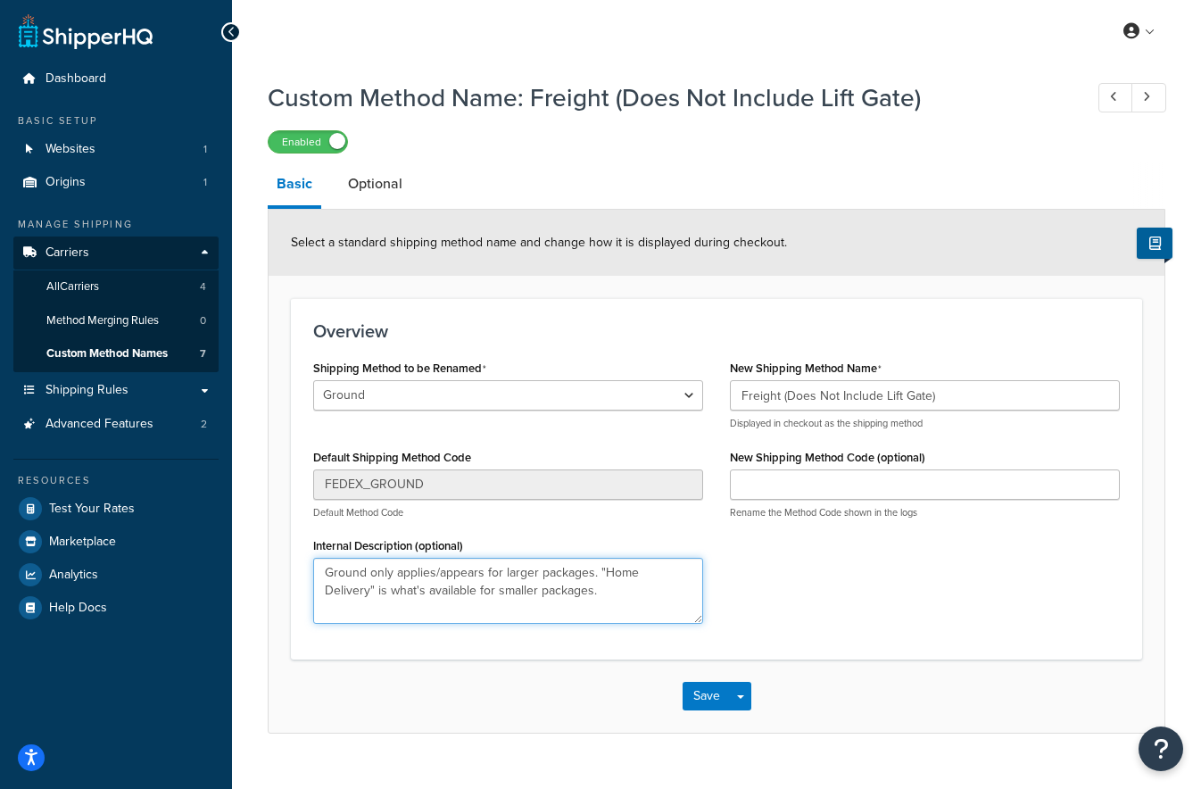
click at [465, 582] on textarea "Ground only applies/appears for larger packages. "Home Delivery" is what's avai…" at bounding box center [508, 591] width 390 height 66
click at [1151, 99] on link at bounding box center [1148, 97] width 35 height 29
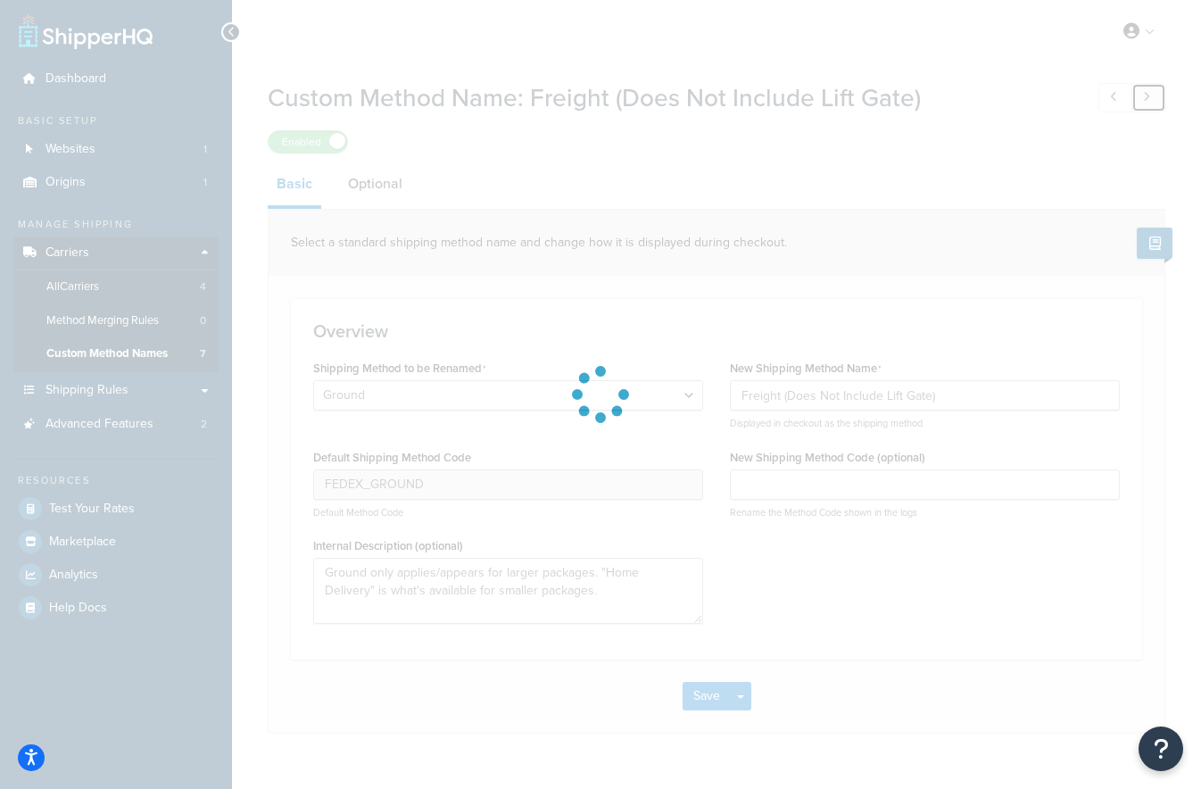
select select "534414"
type input "GROUND_HOME_DELIVERY"
type input "Ground"
